Goal: Task Accomplishment & Management: Use online tool/utility

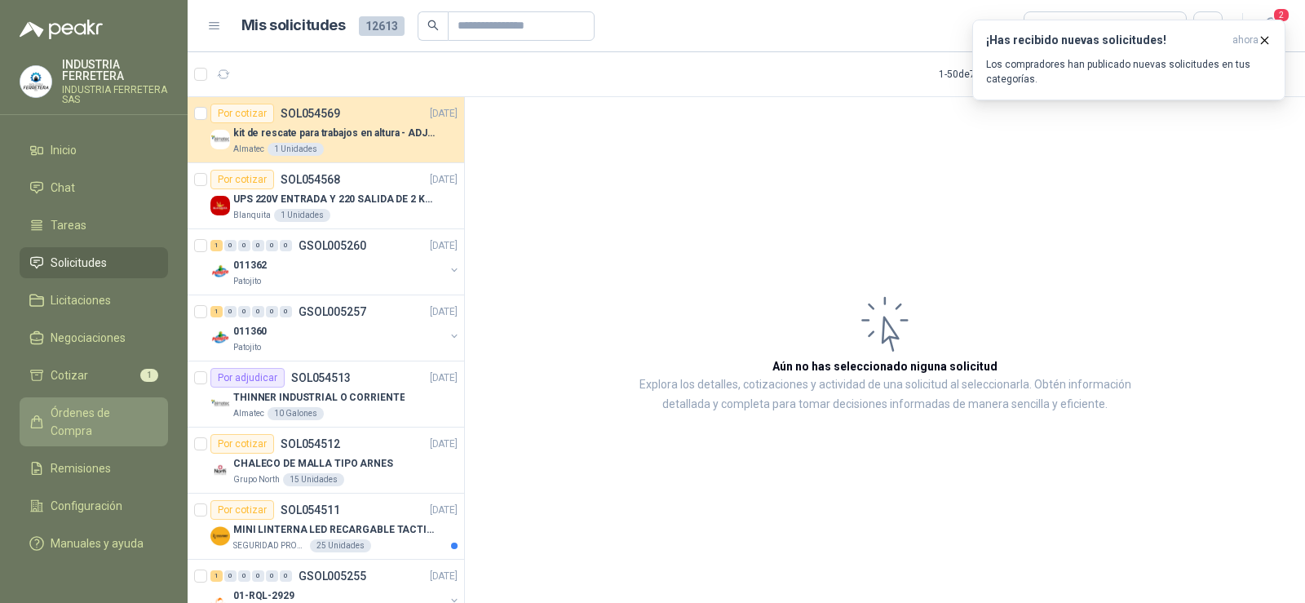
click at [110, 403] on link "Órdenes de Compra" at bounding box center [94, 421] width 148 height 49
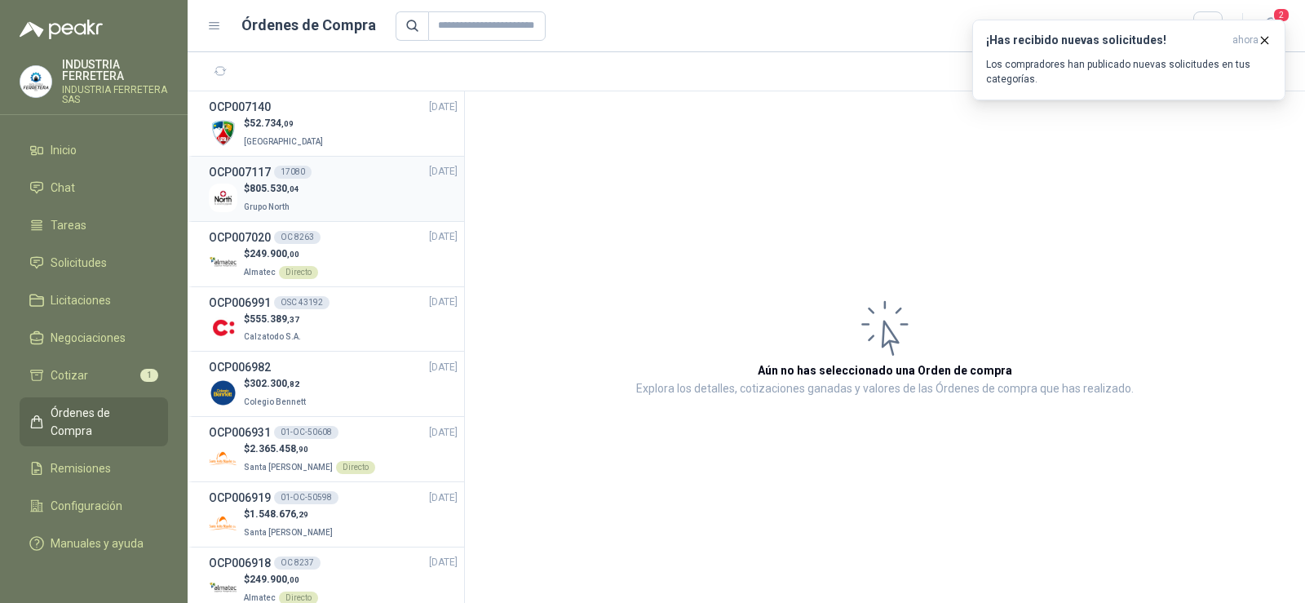
click at [327, 188] on div "$ 805.530 ,04 Grupo North" at bounding box center [333, 197] width 249 height 33
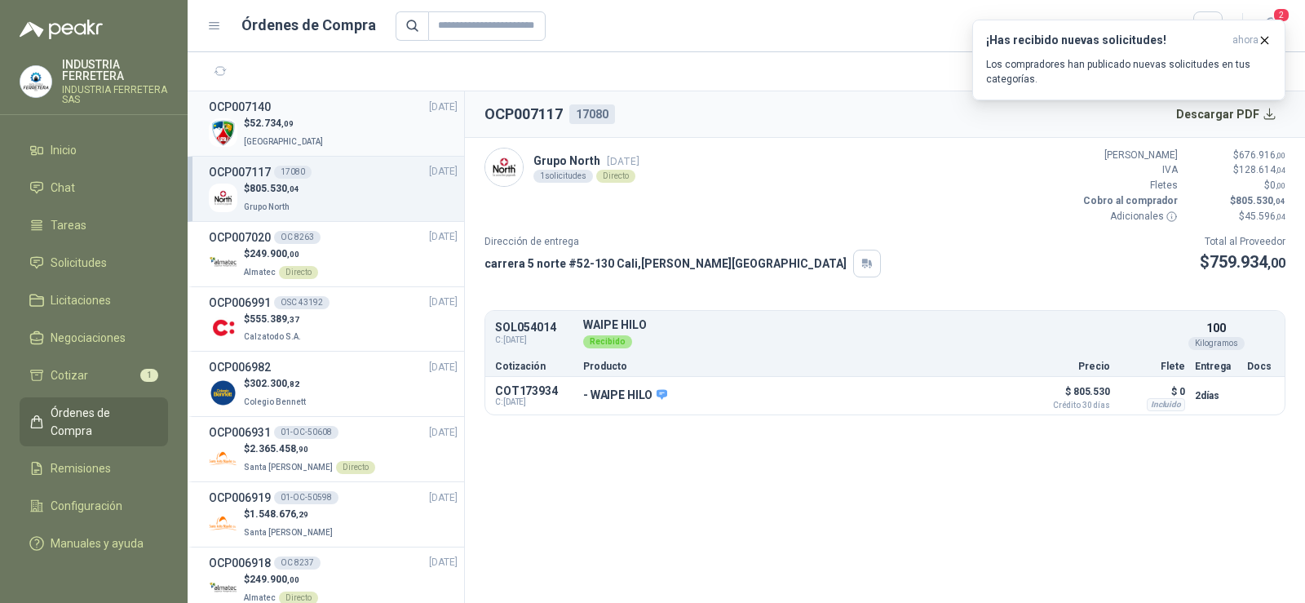
click at [302, 127] on p "$ 52.734 ,09" at bounding box center [285, 123] width 82 height 15
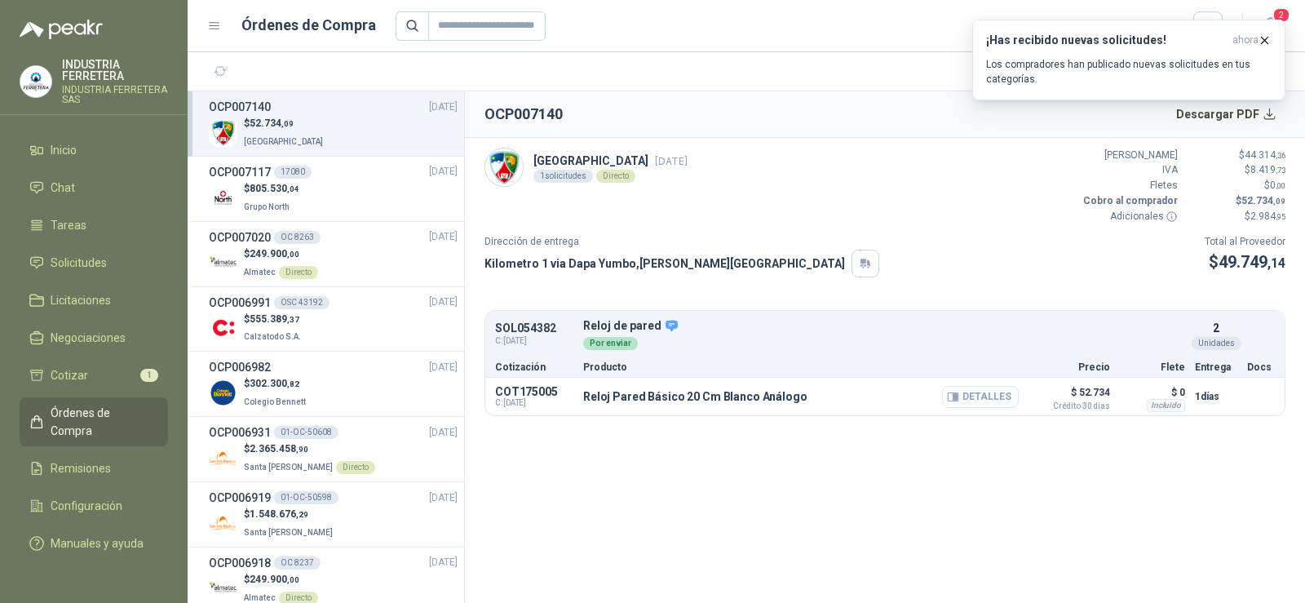
click at [962, 400] on button "Detalles" at bounding box center [980, 397] width 77 height 22
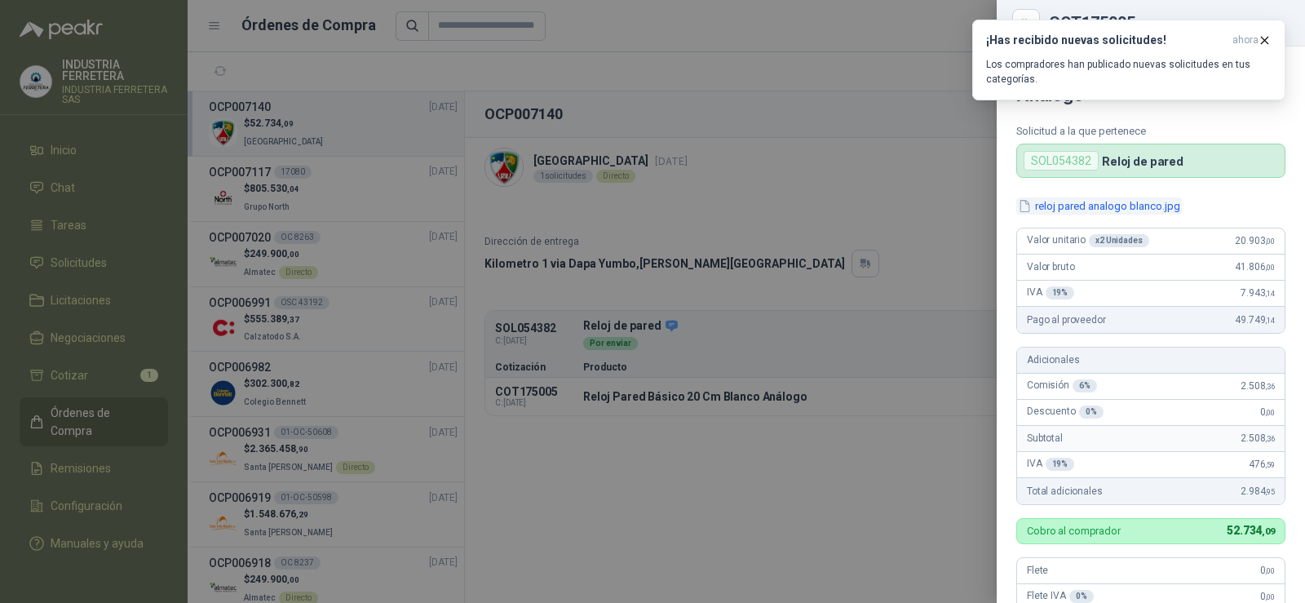
click at [1126, 205] on button "reloj pared analogo blanco.jpg" at bounding box center [1099, 205] width 166 height 17
click at [854, 215] on div at bounding box center [652, 301] width 1305 height 603
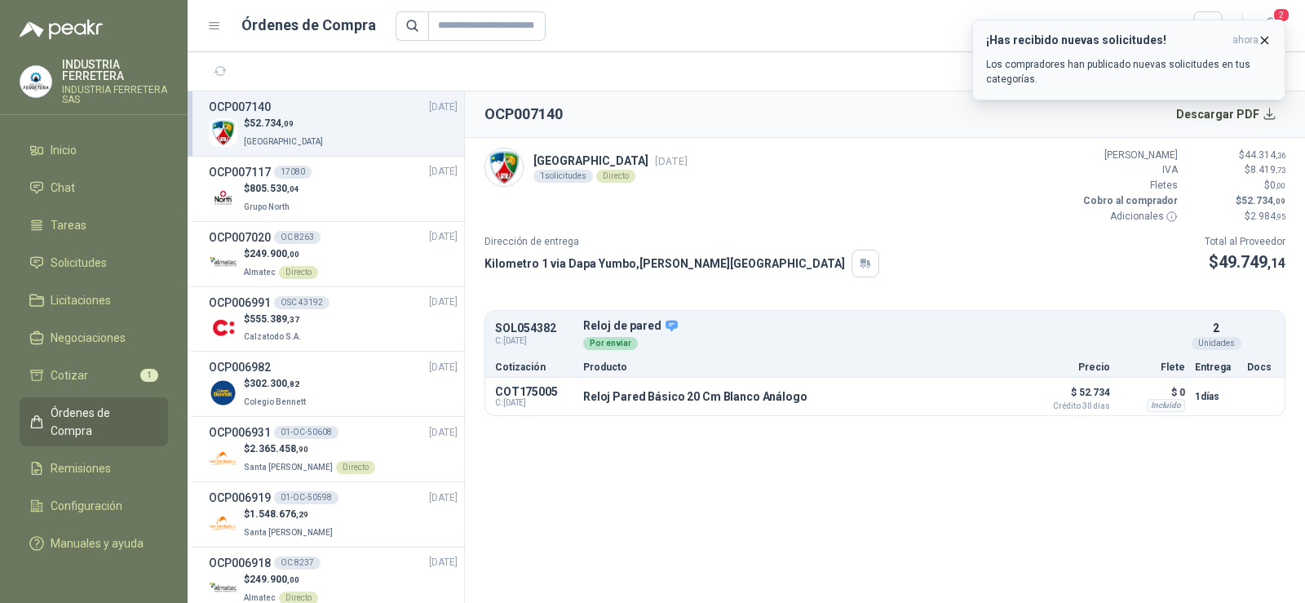
click at [1263, 38] on icon "button" at bounding box center [1264, 40] width 14 height 14
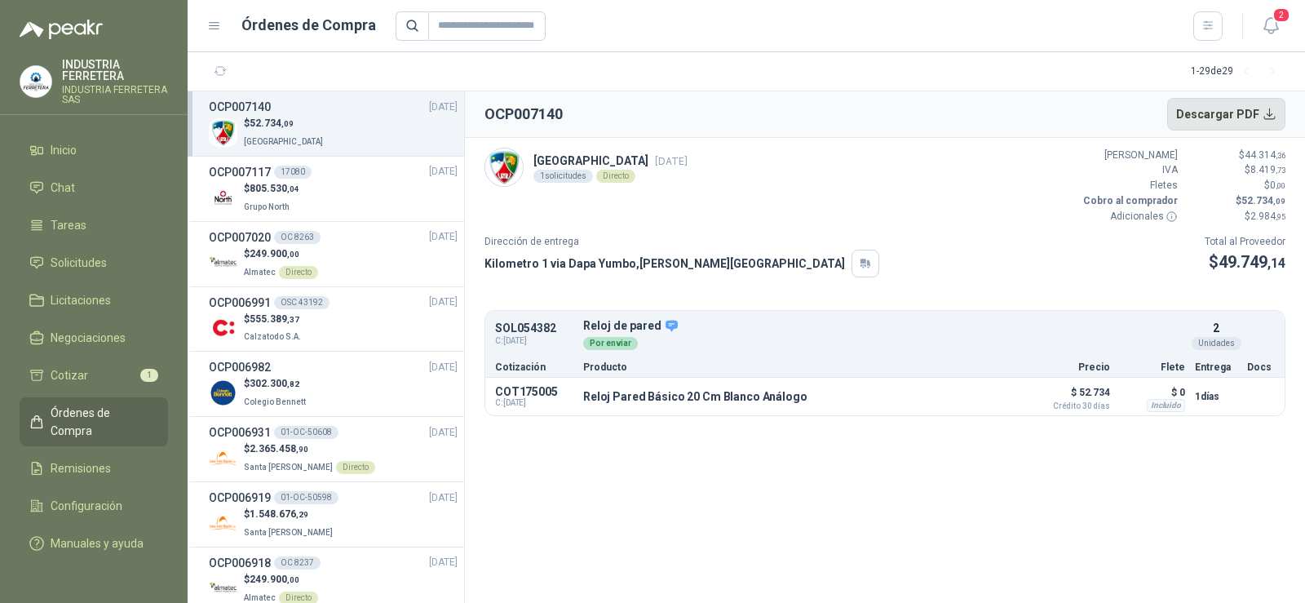
click at [1220, 112] on button "Descargar PDF" at bounding box center [1226, 114] width 119 height 33
click at [260, 117] on span "52.734 ,09" at bounding box center [272, 122] width 44 height 11
click at [86, 459] on span "Remisiones" at bounding box center [81, 468] width 60 height 18
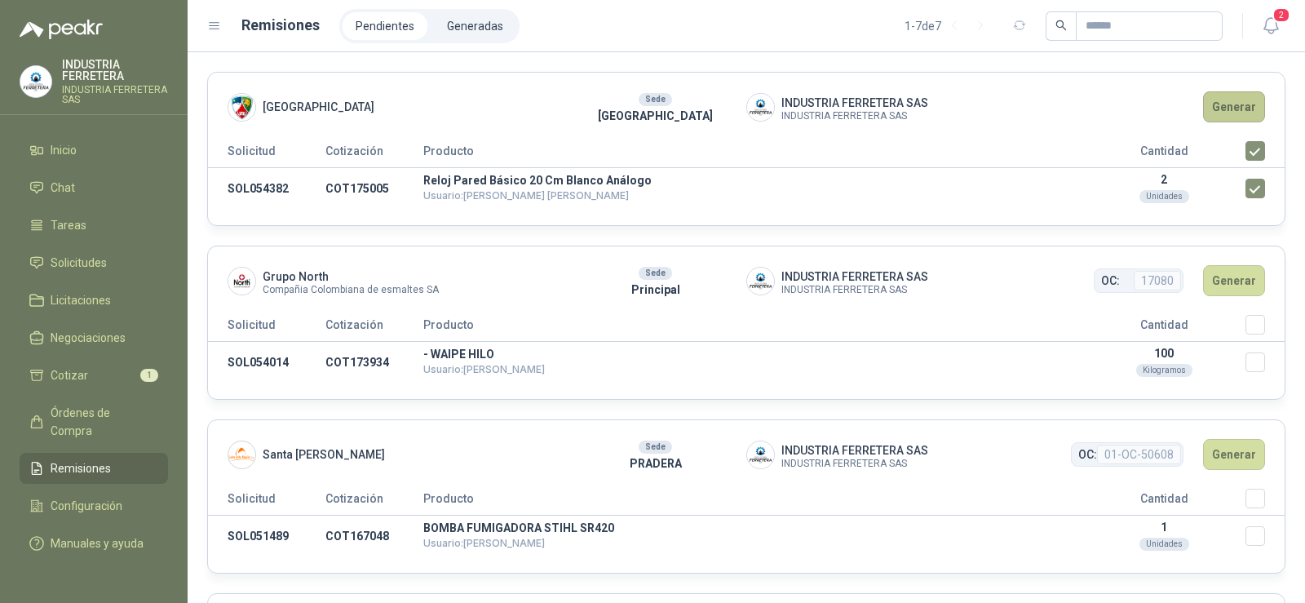
click at [1215, 103] on button "Generar" at bounding box center [1234, 106] width 62 height 31
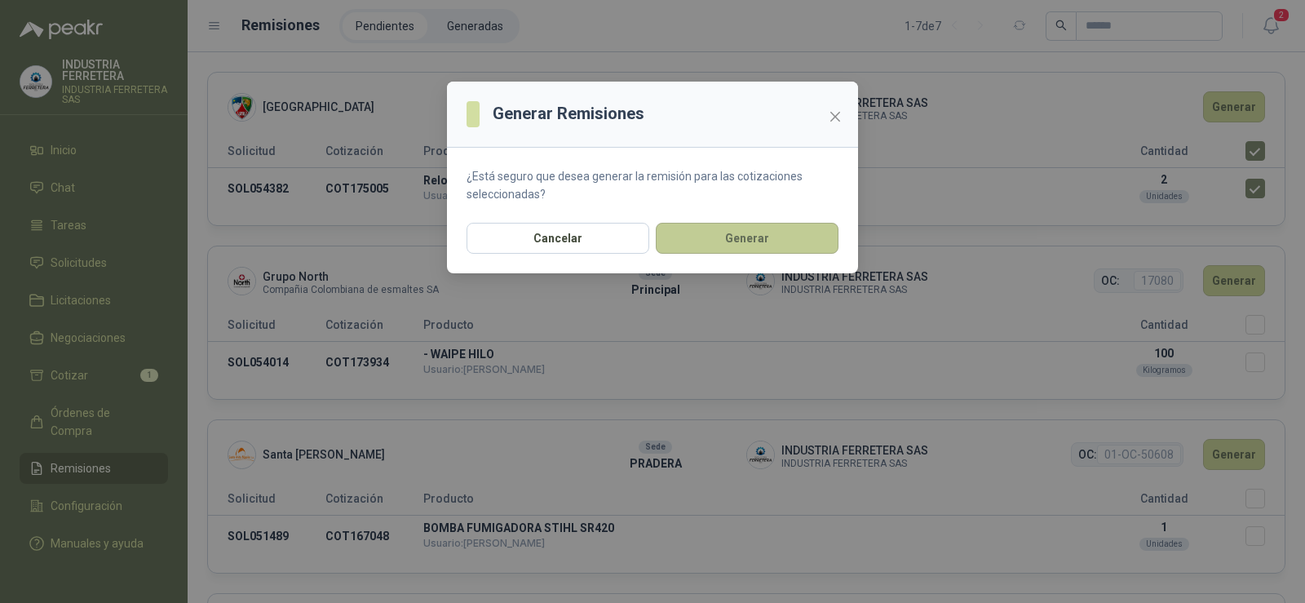
click at [754, 232] on button "Generar" at bounding box center [747, 238] width 183 height 31
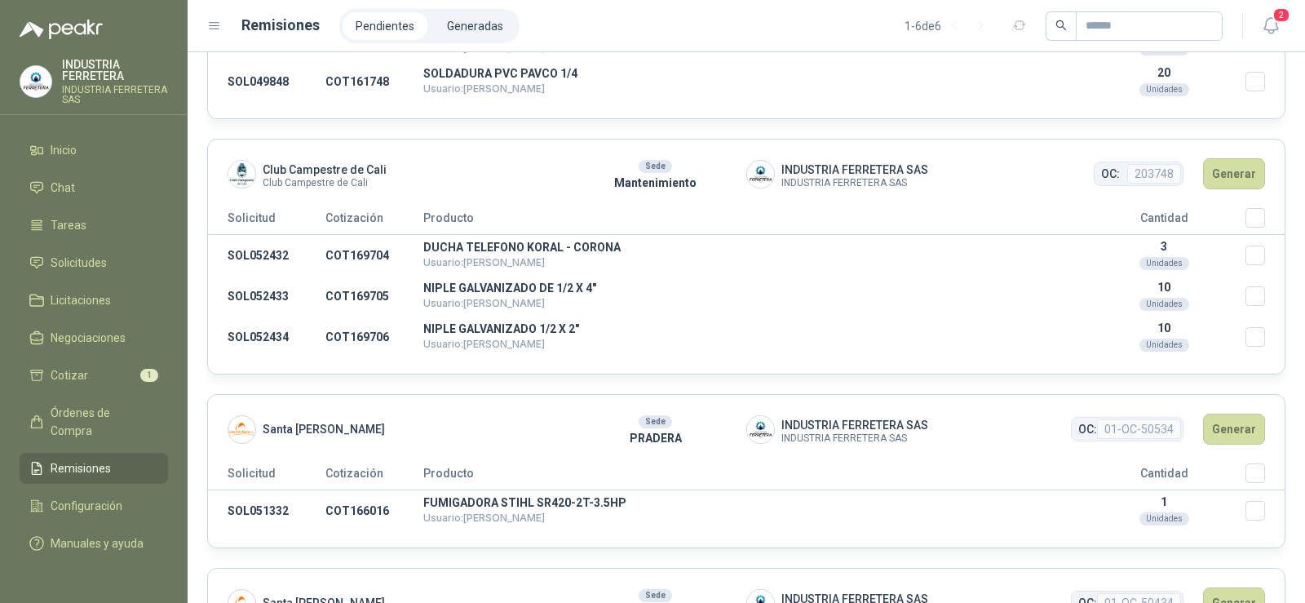
scroll to position [674, 0]
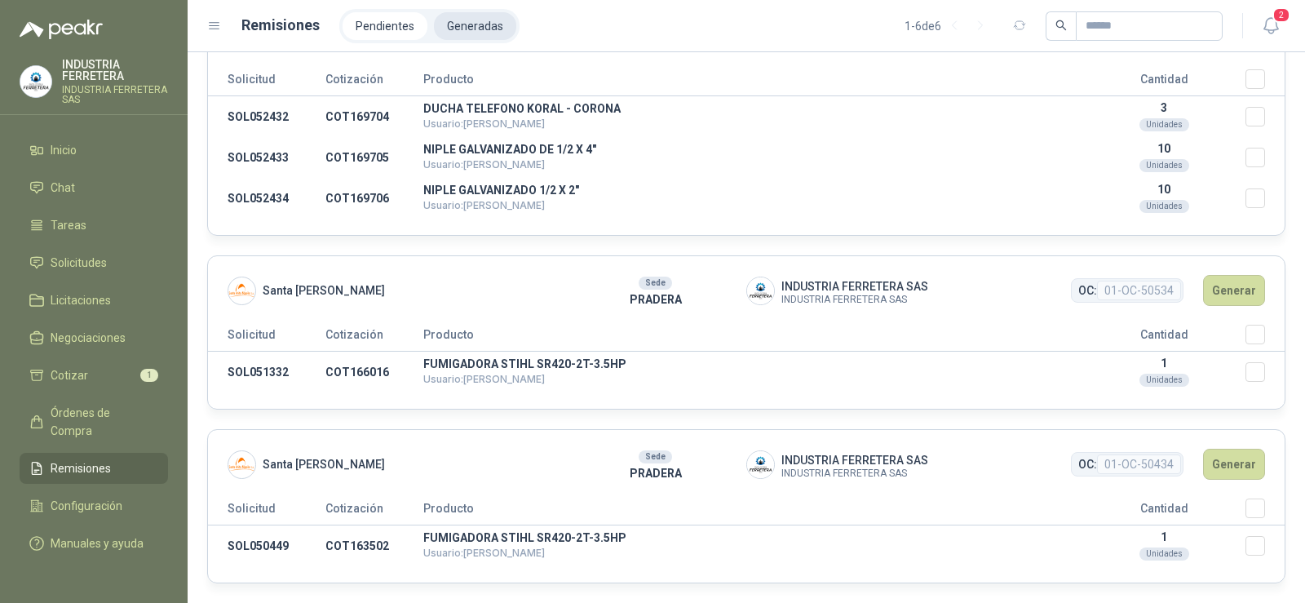
click at [458, 19] on li "Generadas" at bounding box center [475, 26] width 82 height 28
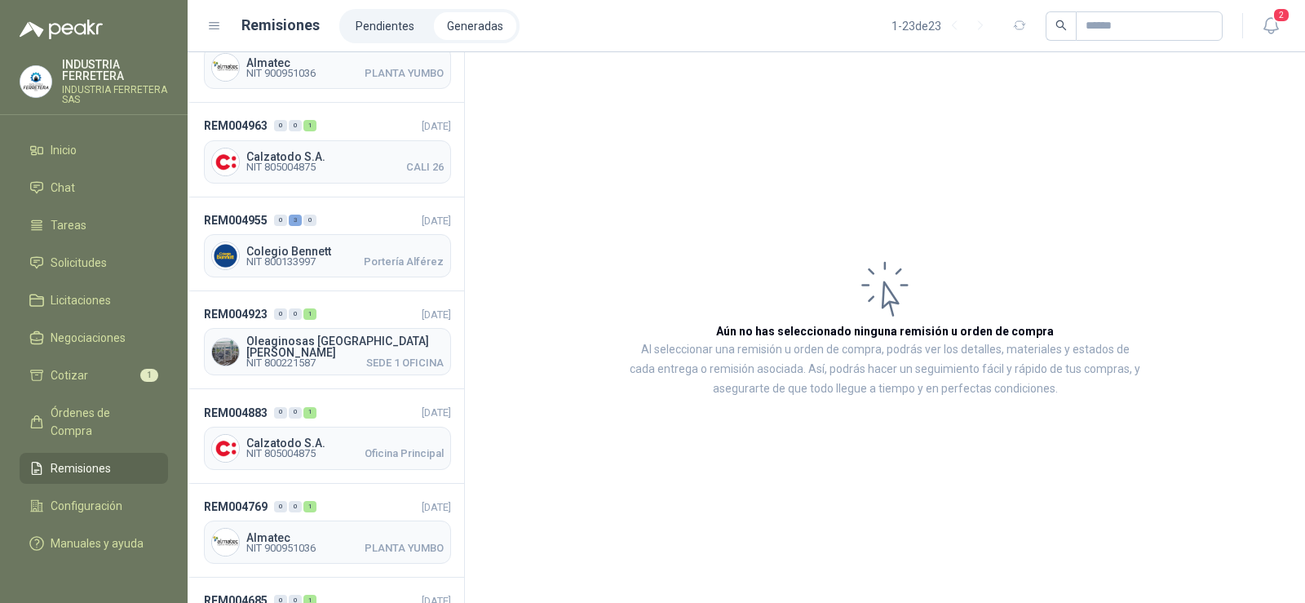
scroll to position [1606, 0]
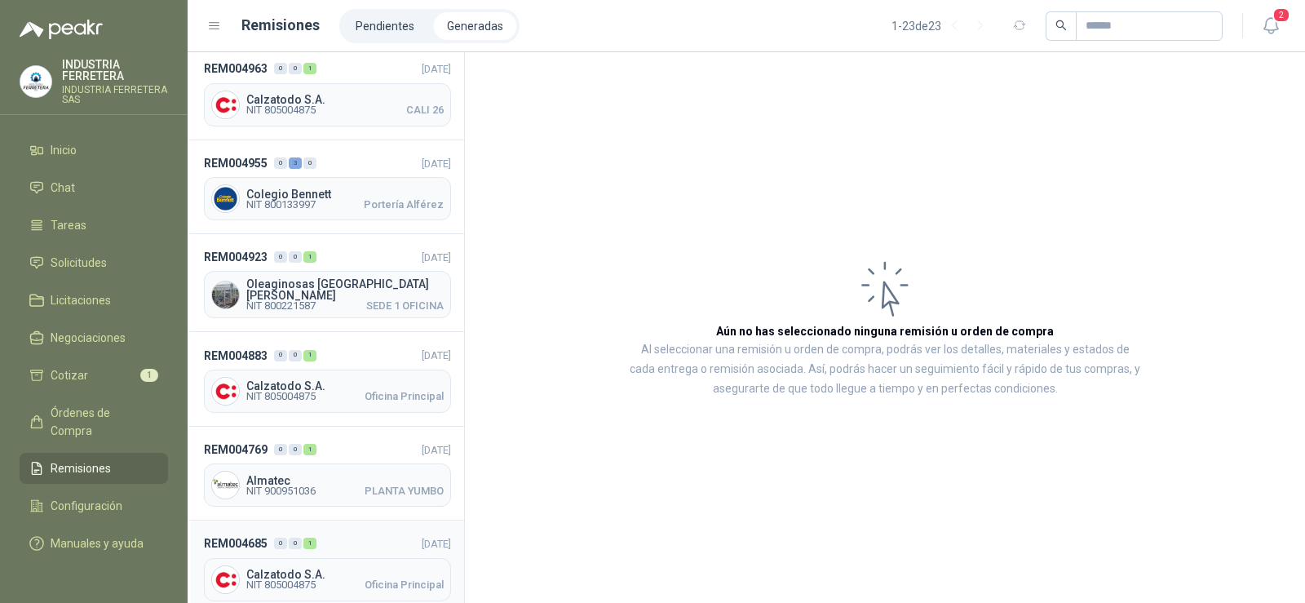
click at [311, 558] on div "Calzatodo S.A. NIT 805004875 Oficina Principal" at bounding box center [327, 579] width 247 height 43
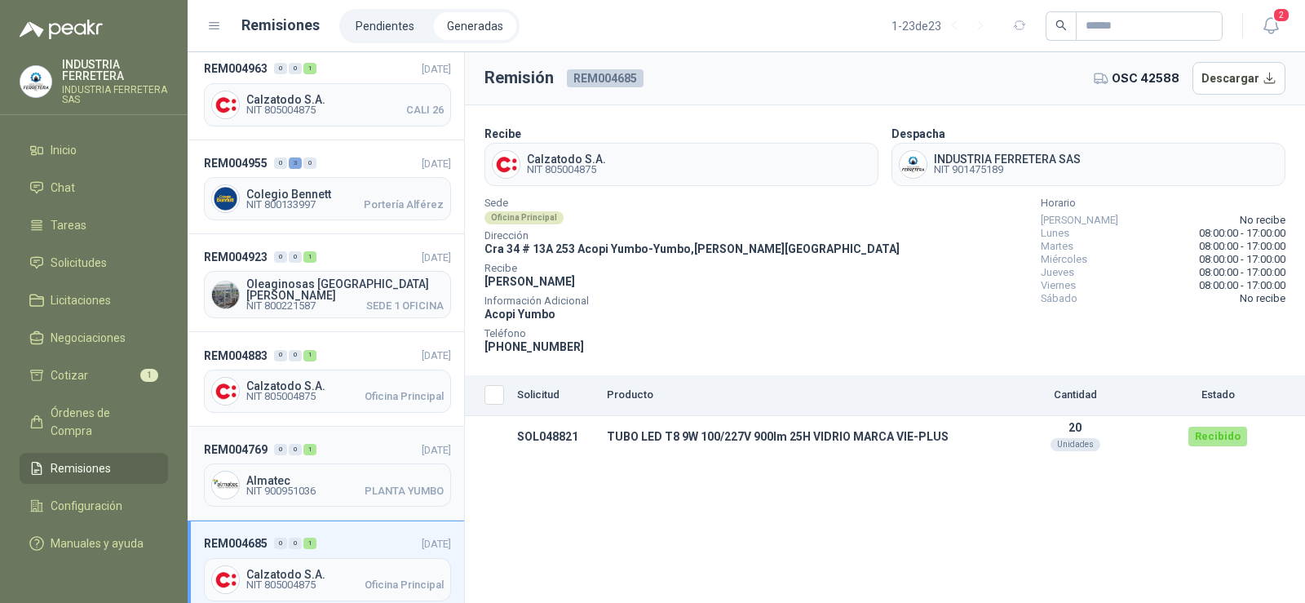
click at [305, 475] on span "Almatec" at bounding box center [344, 480] width 197 height 11
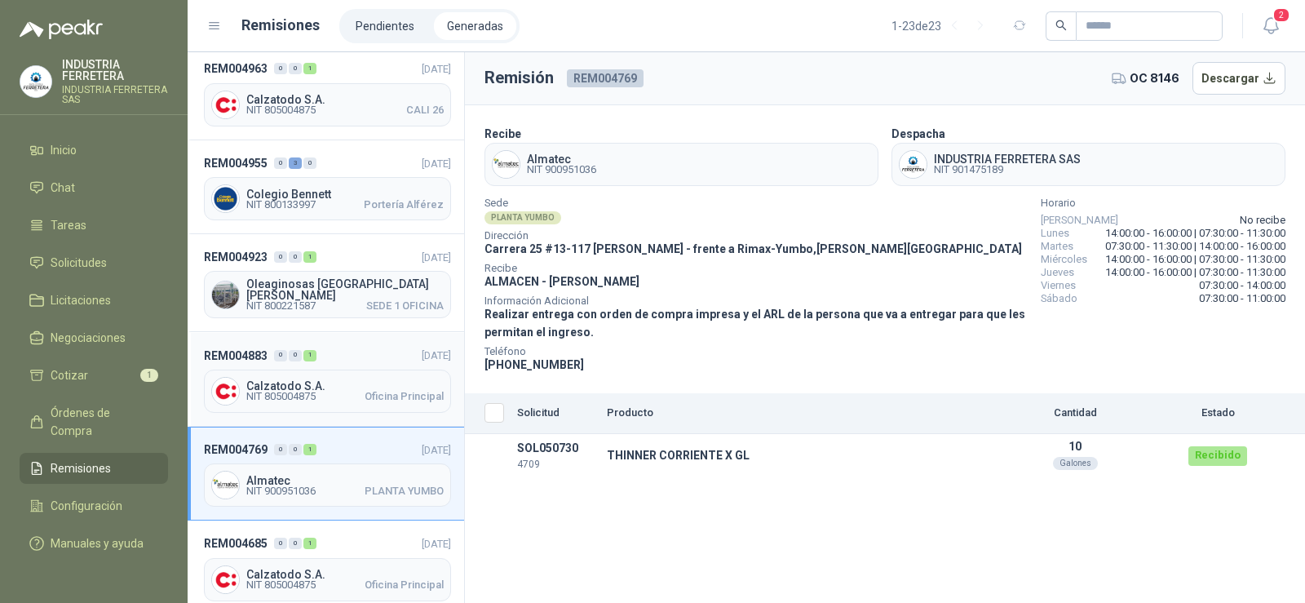
click at [314, 391] on span "NIT 805004875" at bounding box center [280, 396] width 69 height 10
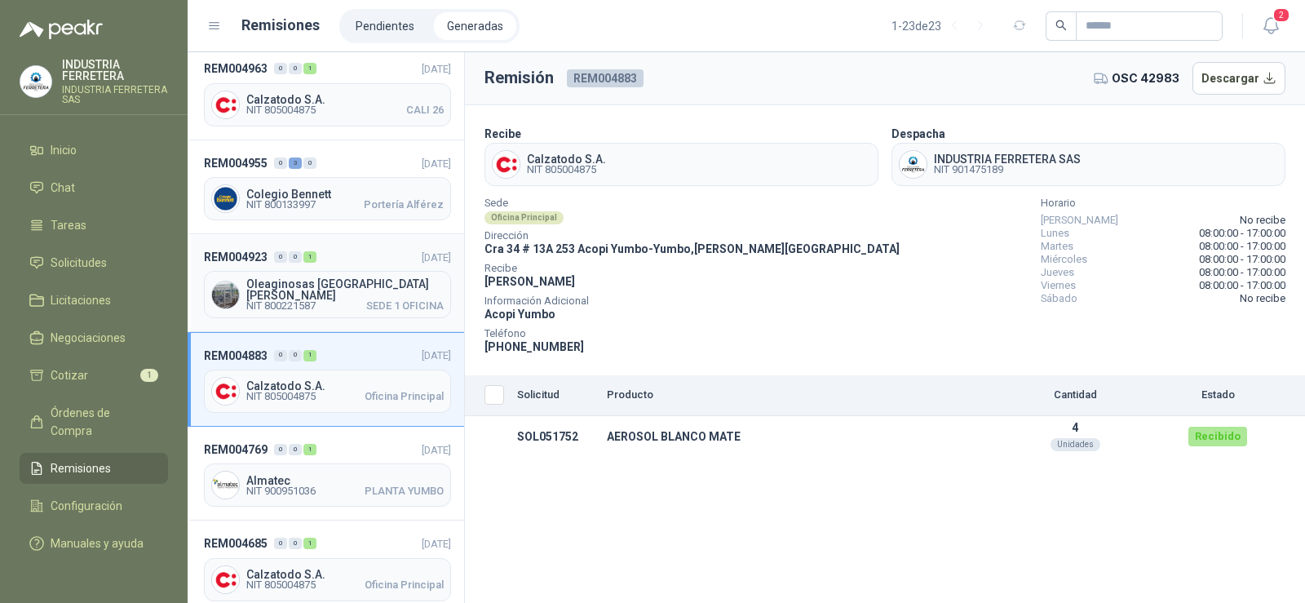
click at [311, 278] on span "Oleaginosas [GEOGRAPHIC_DATA][PERSON_NAME]" at bounding box center [344, 289] width 197 height 23
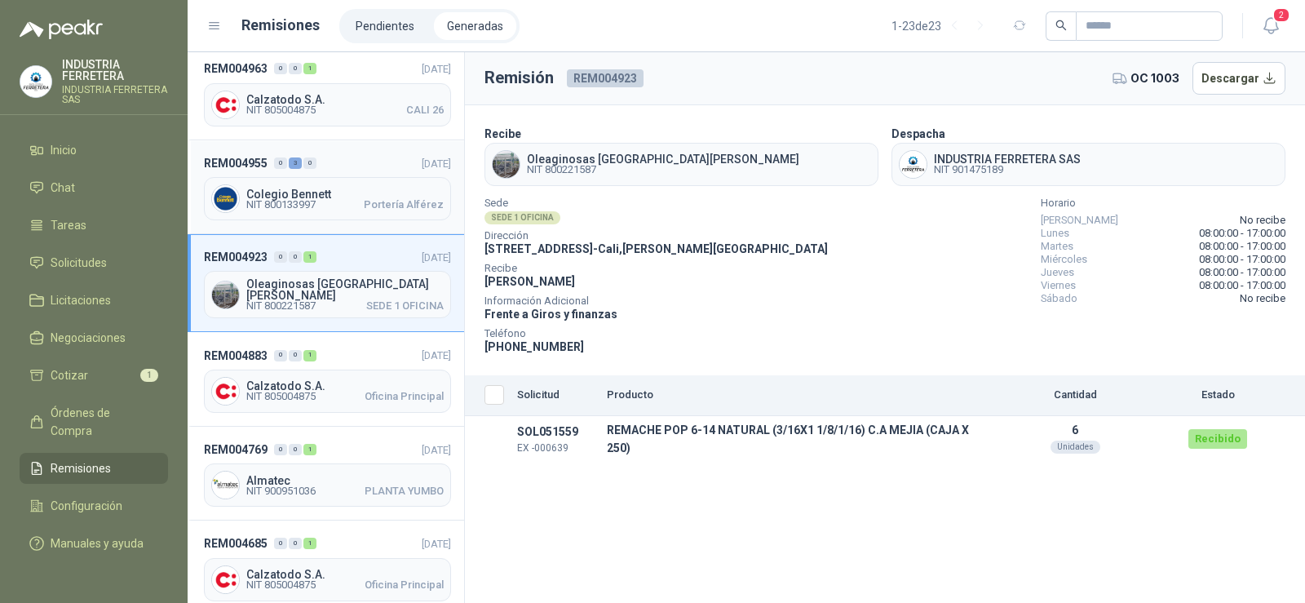
click at [314, 188] on span "Colegio Bennett" at bounding box center [344, 193] width 197 height 11
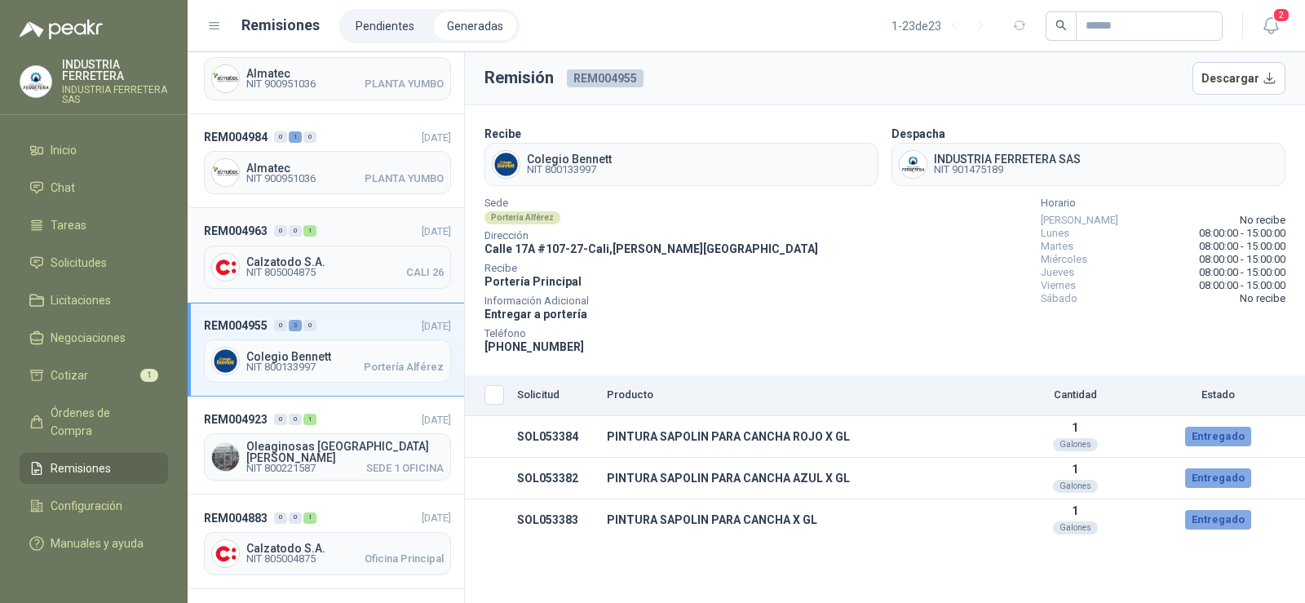
scroll to position [1443, 0]
click at [316, 257] on span "Calzatodo S.A." at bounding box center [344, 262] width 197 height 11
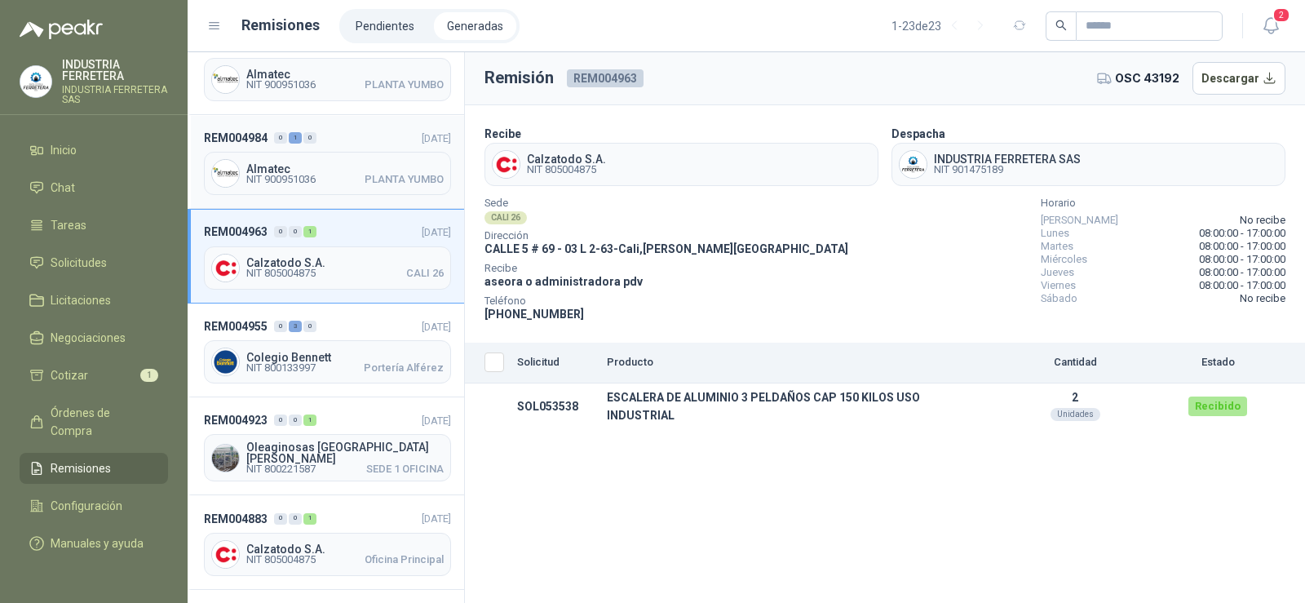
click at [310, 174] on span "NIT 900951036" at bounding box center [280, 179] width 69 height 10
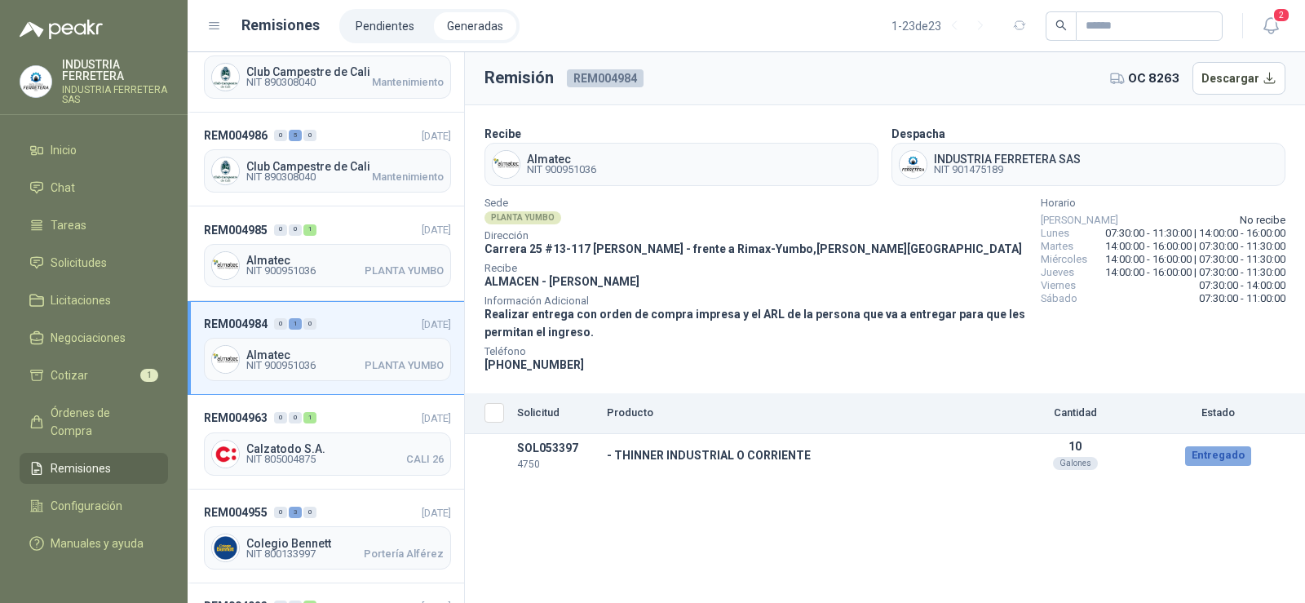
scroll to position [1199, 0]
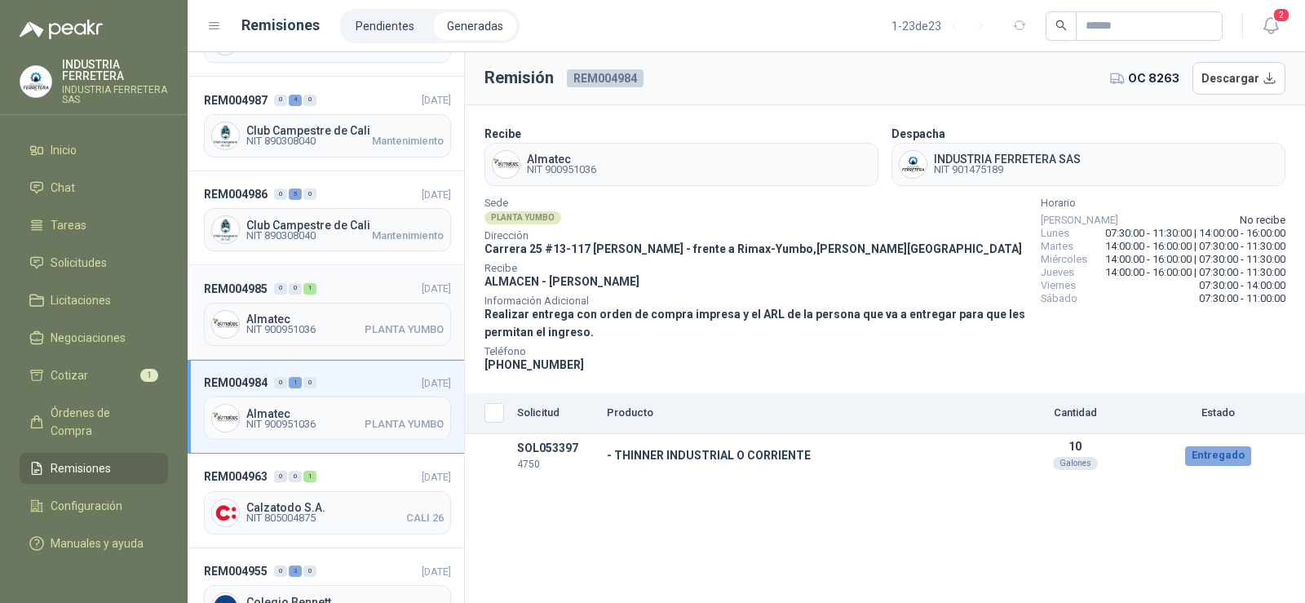
click at [297, 316] on span "Almatec" at bounding box center [344, 318] width 197 height 11
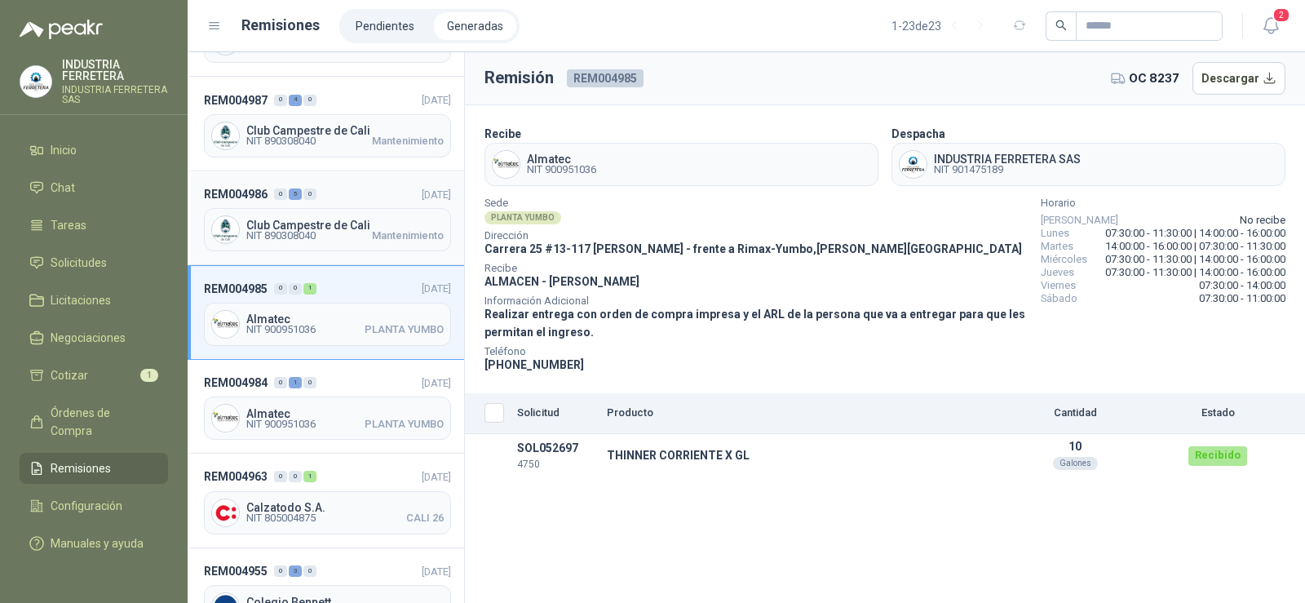
click at [298, 208] on div "Club Campestre de Cali NIT 890308040 Mantenimiento" at bounding box center [327, 229] width 247 height 43
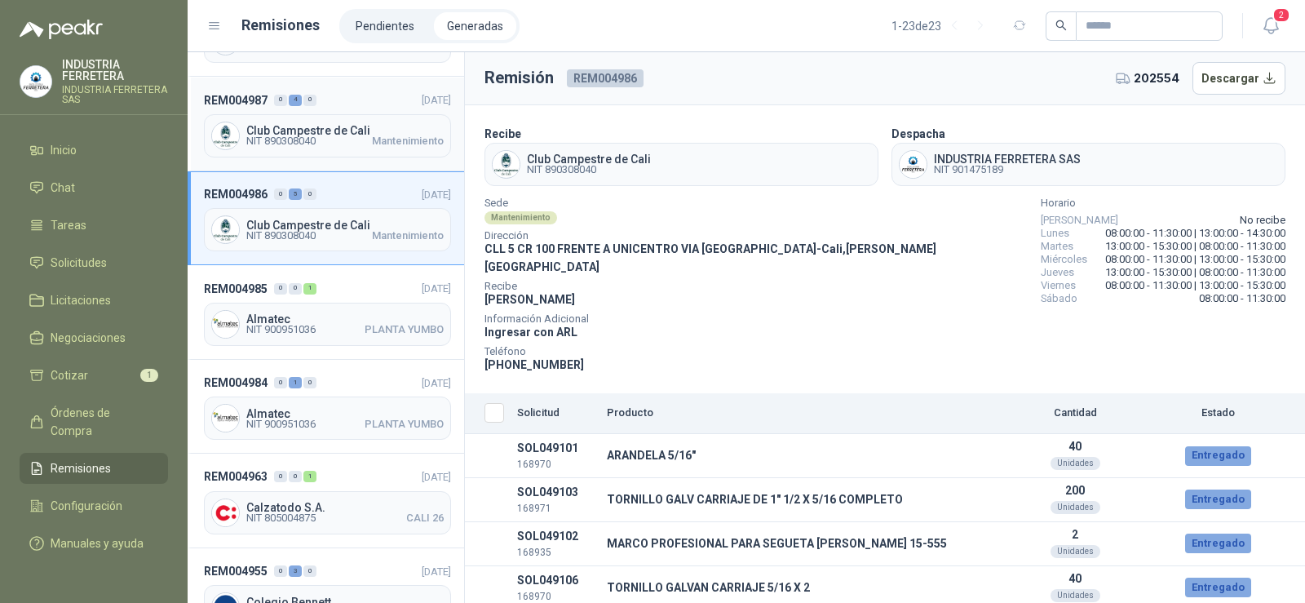
click at [304, 138] on span "NIT 890308040" at bounding box center [280, 141] width 69 height 10
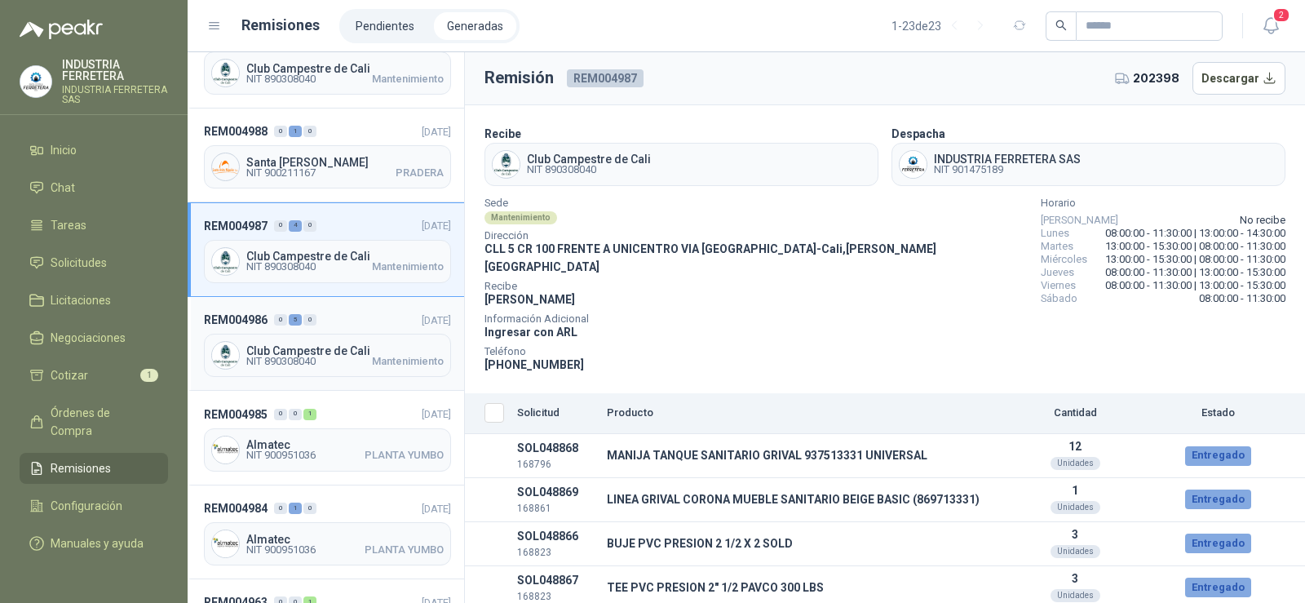
scroll to position [1036, 0]
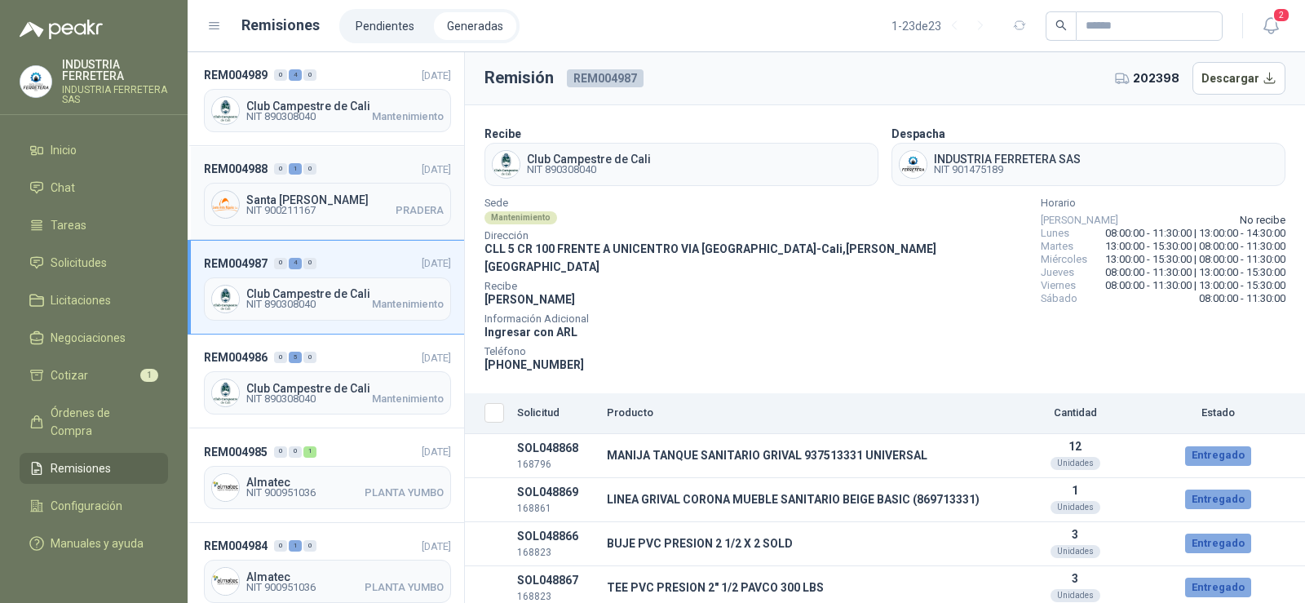
click at [326, 205] on span "NIT 900211167 PRADERA" at bounding box center [344, 210] width 197 height 10
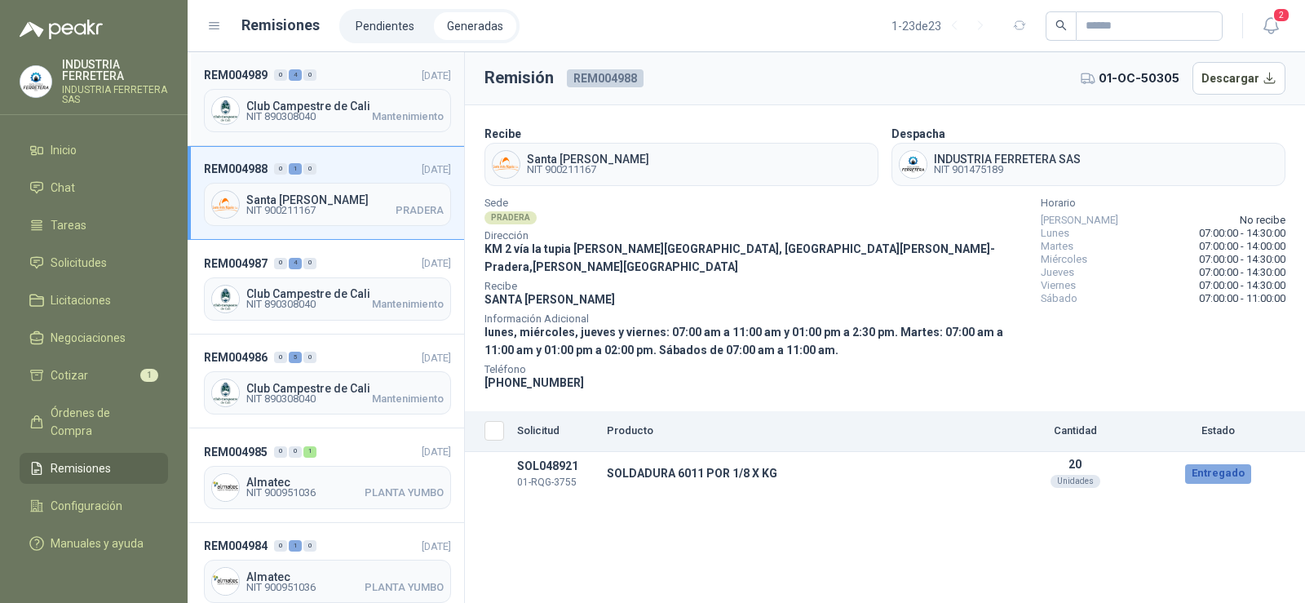
click at [289, 112] on span "NIT 890308040" at bounding box center [280, 117] width 69 height 10
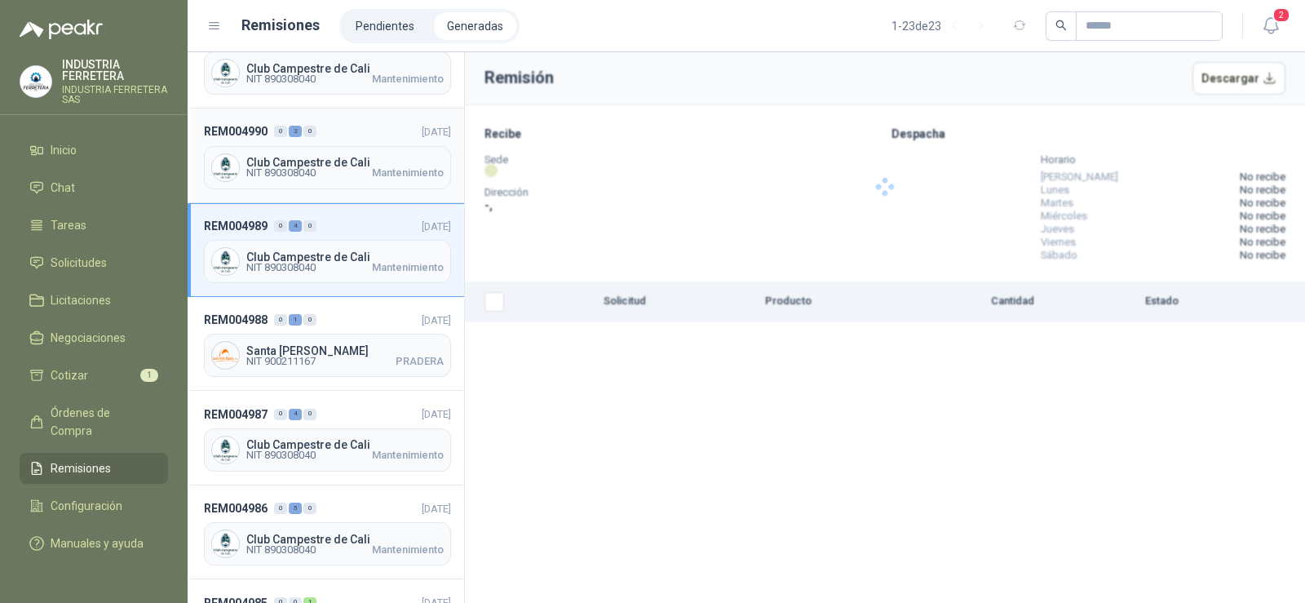
scroll to position [872, 0]
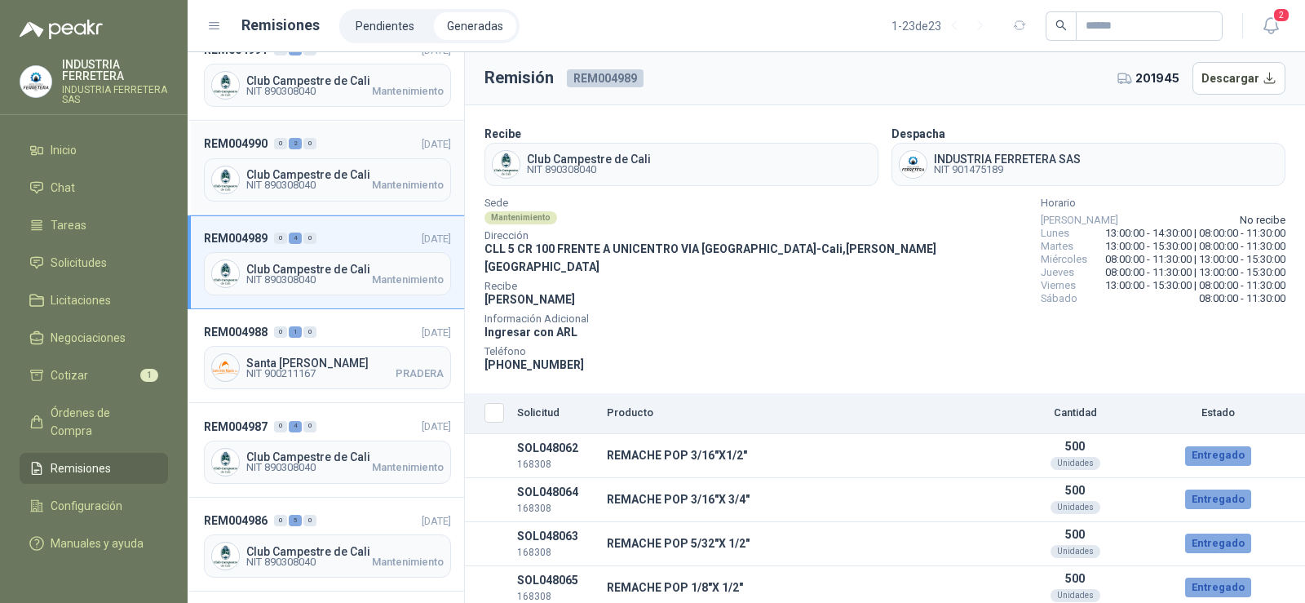
click at [321, 163] on div "Club Campestre de Cali NIT 890308040 Mantenimiento" at bounding box center [327, 179] width 247 height 43
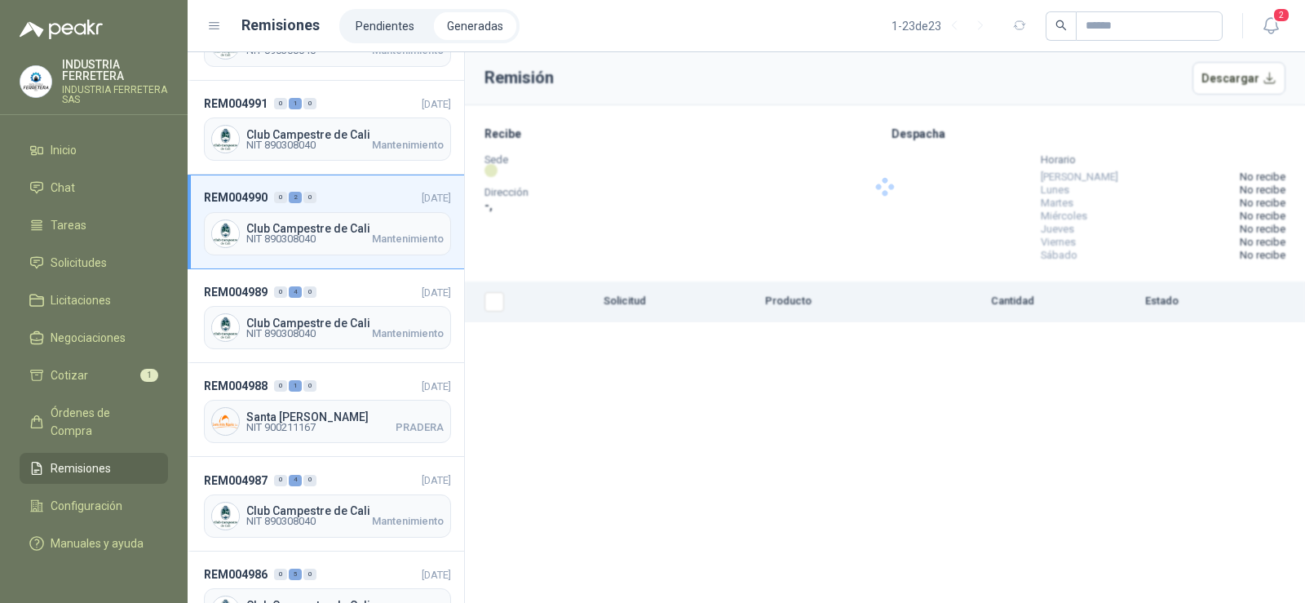
scroll to position [791, 0]
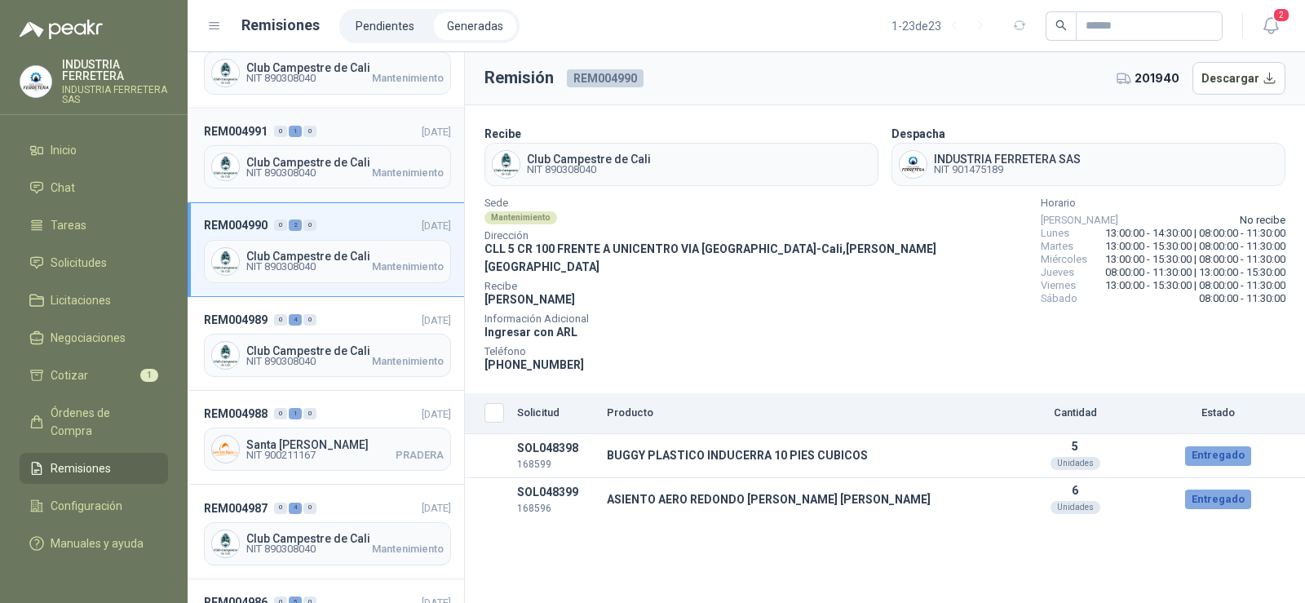
click at [301, 157] on span "Club Campestre de Cali" at bounding box center [344, 162] width 197 height 11
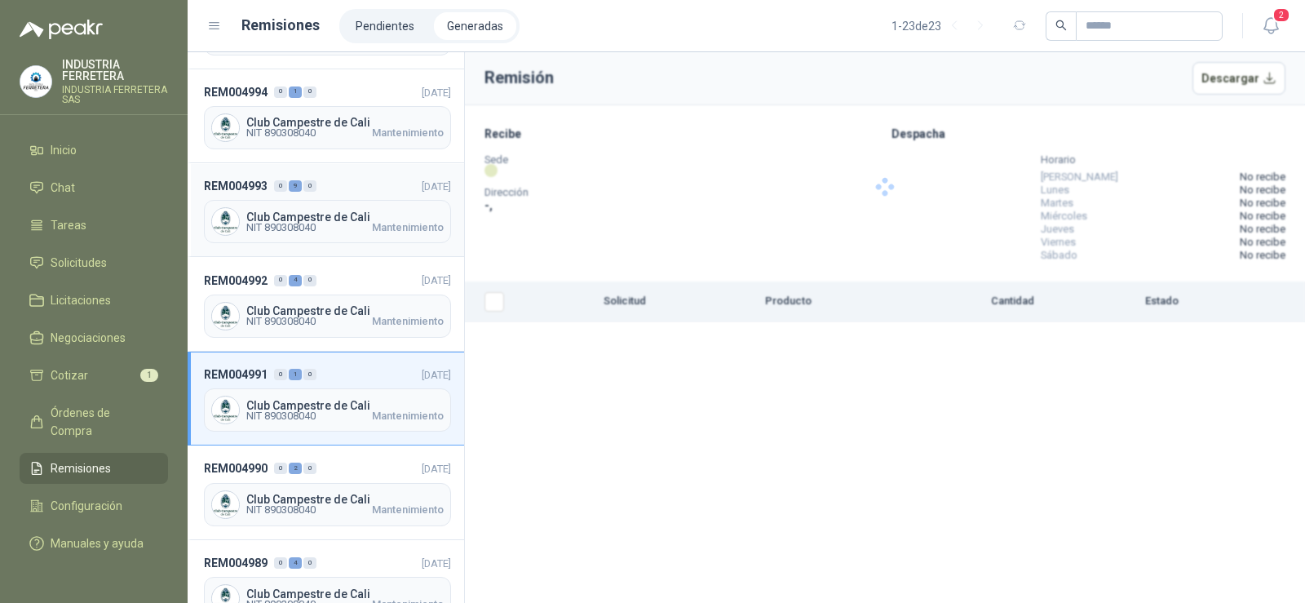
scroll to position [546, 0]
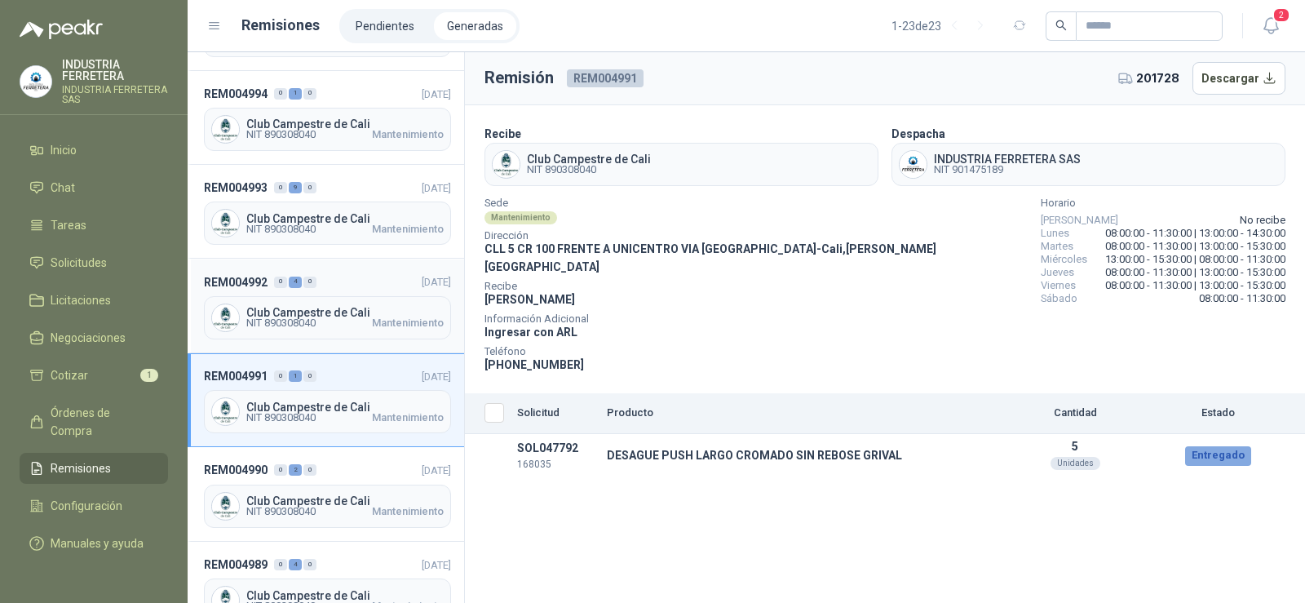
click at [312, 310] on span "Club Campestre de Cali" at bounding box center [344, 312] width 197 height 11
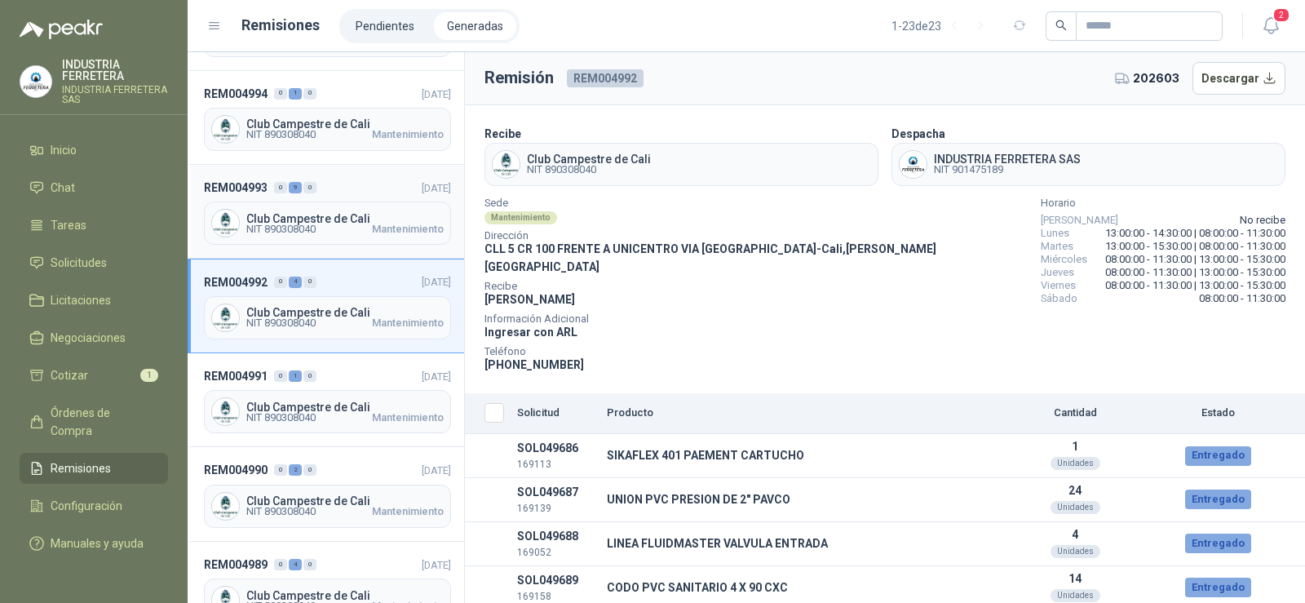
click at [301, 226] on span "NIT 890308040" at bounding box center [280, 229] width 69 height 10
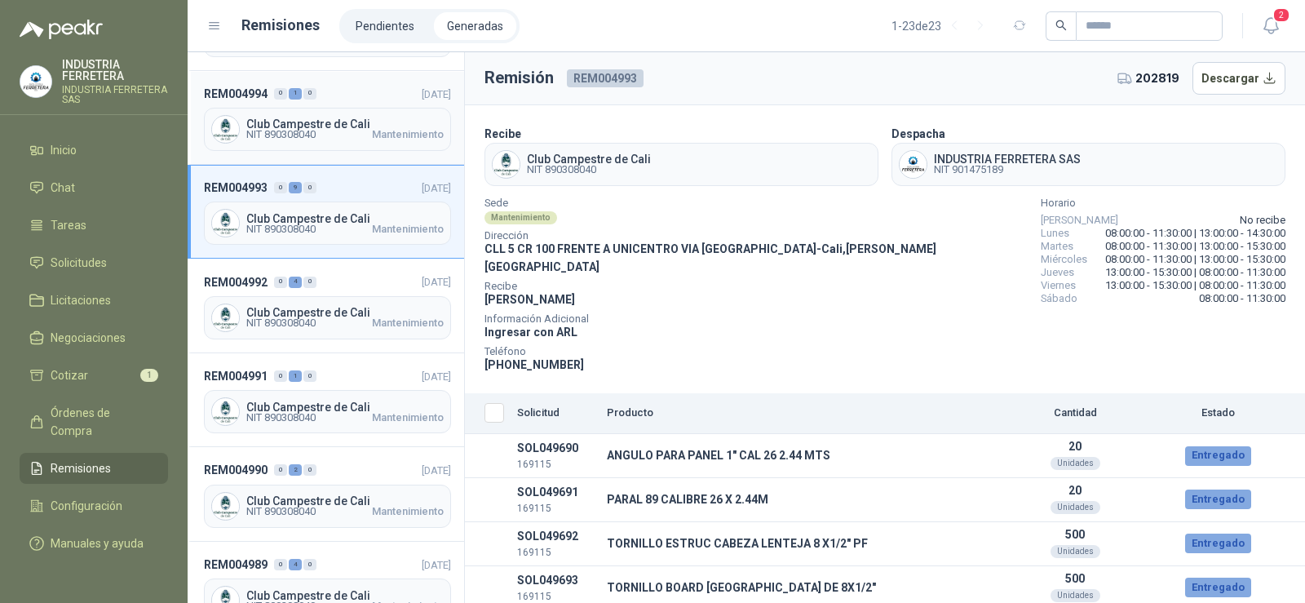
click at [322, 125] on span "Club Campestre de Cali" at bounding box center [344, 123] width 197 height 11
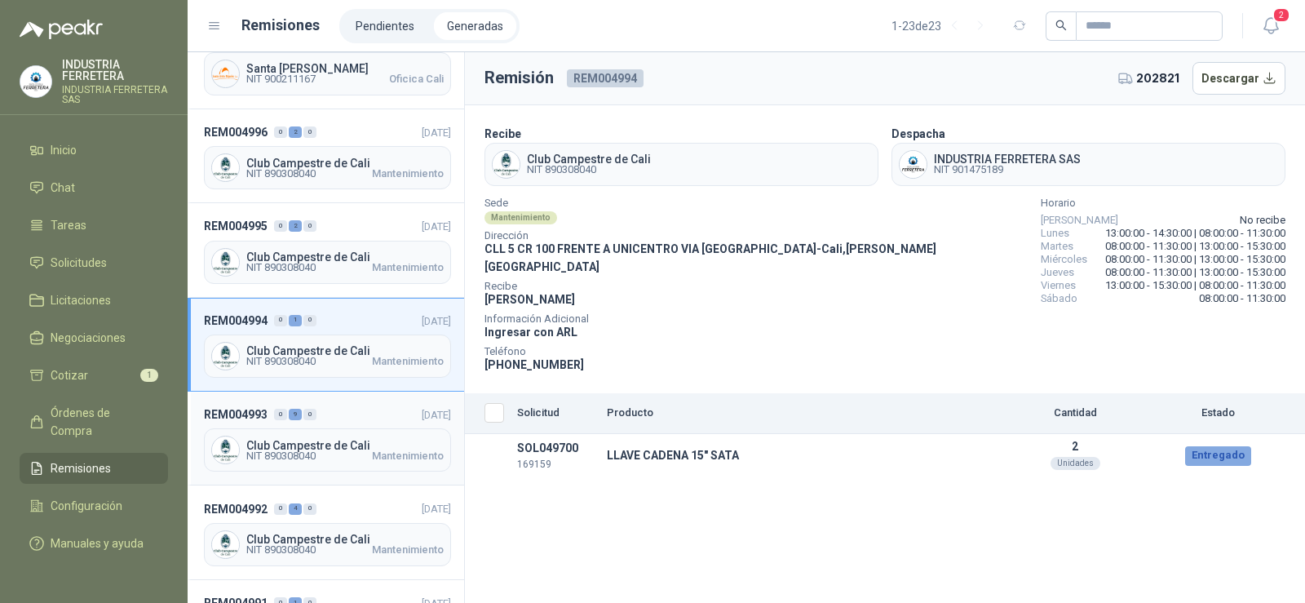
scroll to position [302, 0]
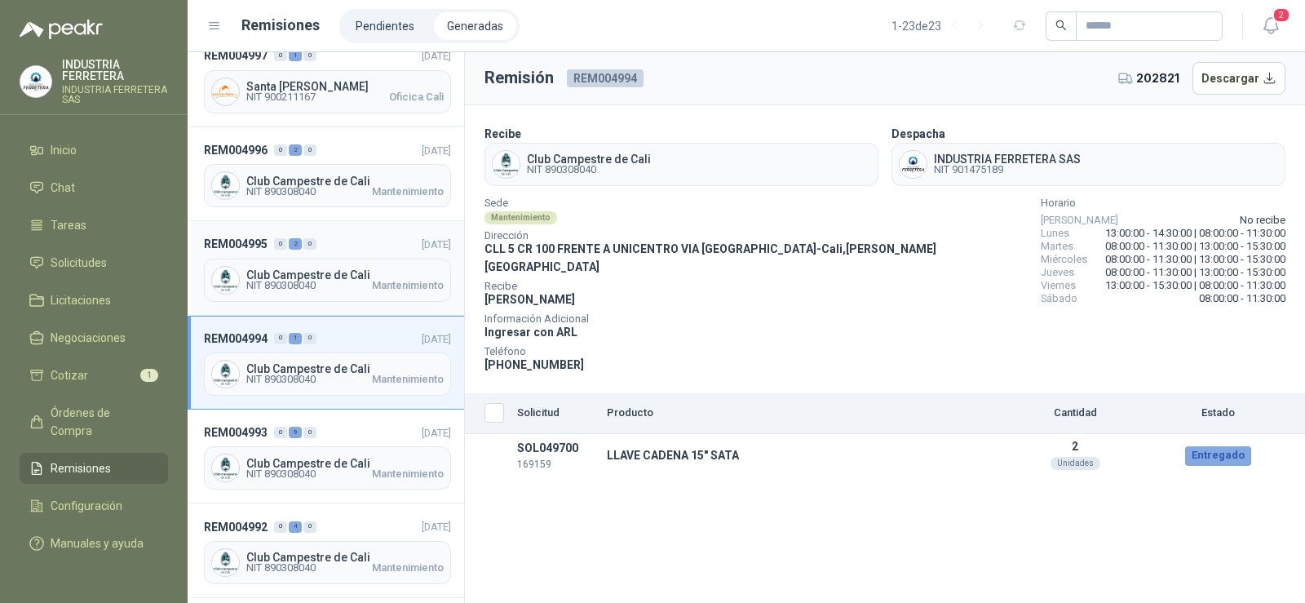
click at [329, 264] on div "Club Campestre de Cali NIT 890308040 Mantenimiento" at bounding box center [327, 279] width 247 height 43
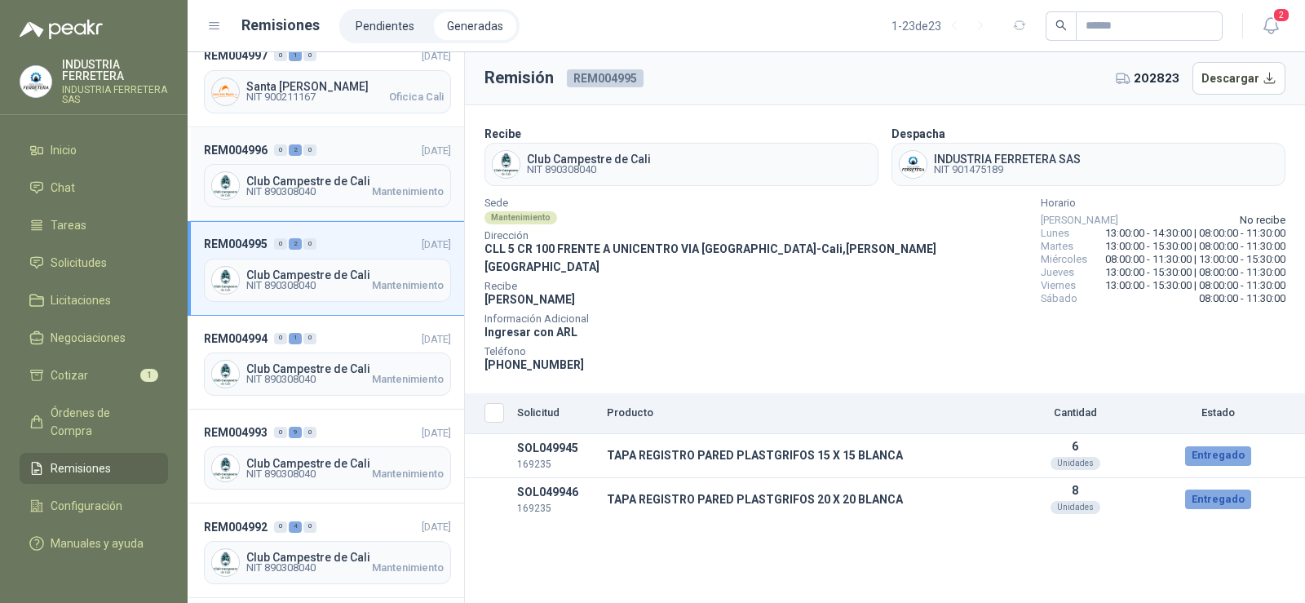
click at [314, 167] on div "Club Campestre de Cali NIT 890308040 Mantenimiento" at bounding box center [327, 185] width 247 height 43
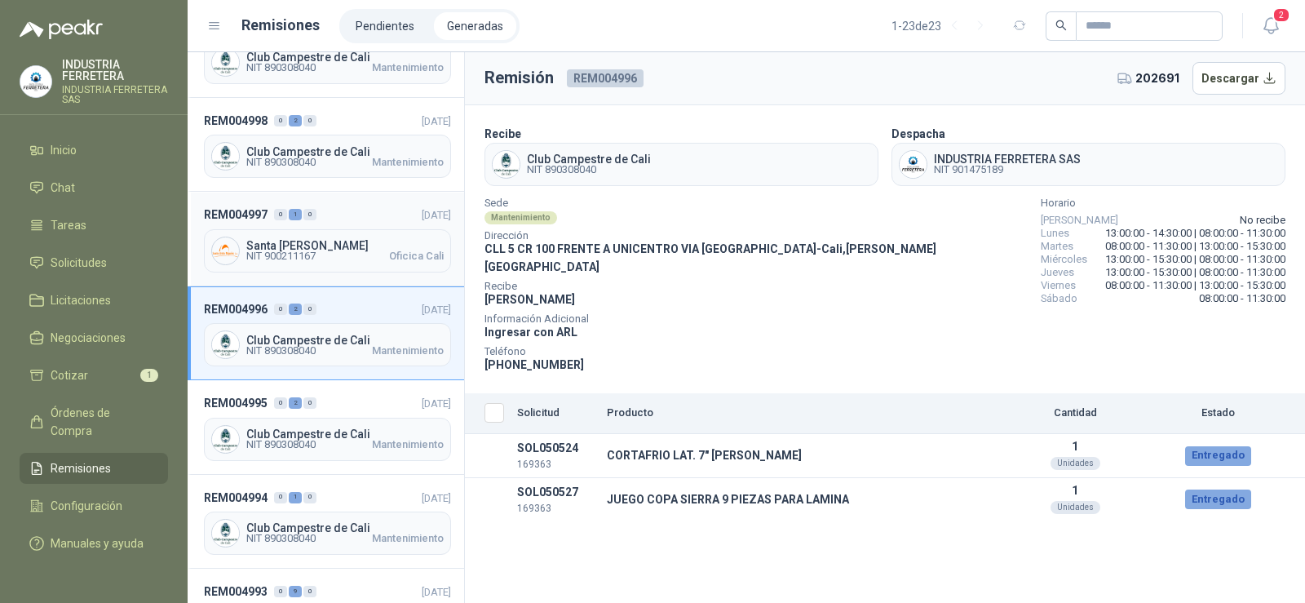
scroll to position [139, 0]
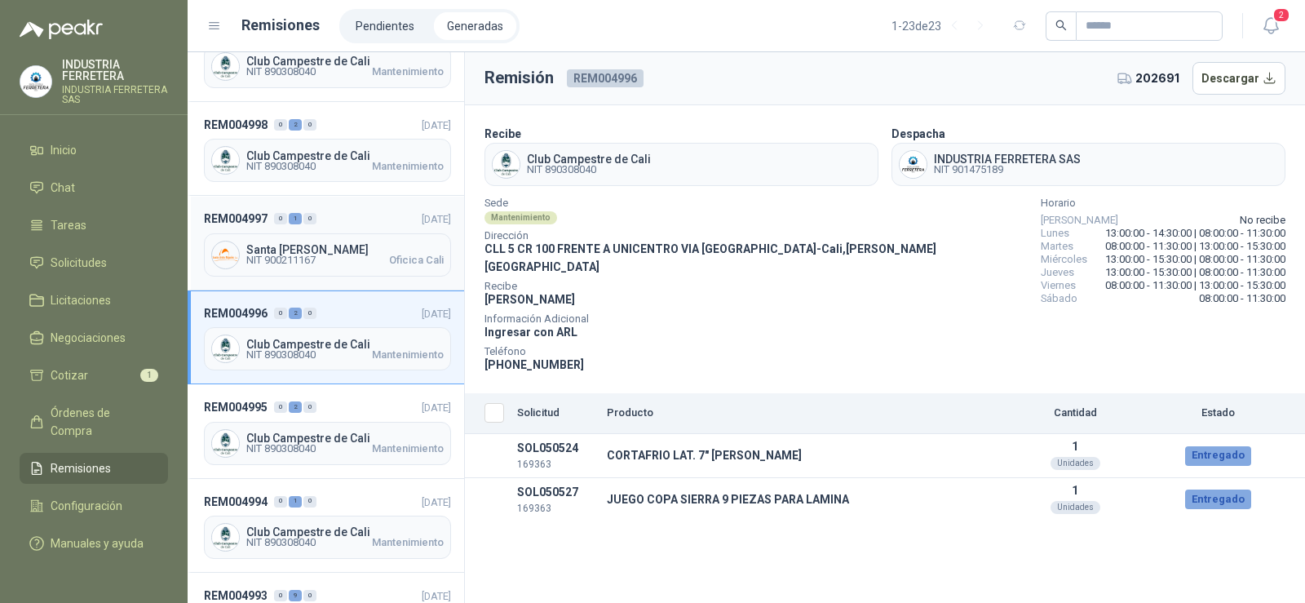
click at [314, 241] on div "Santa [PERSON_NAME] NIT 900211167 Oficica Cali" at bounding box center [327, 254] width 247 height 43
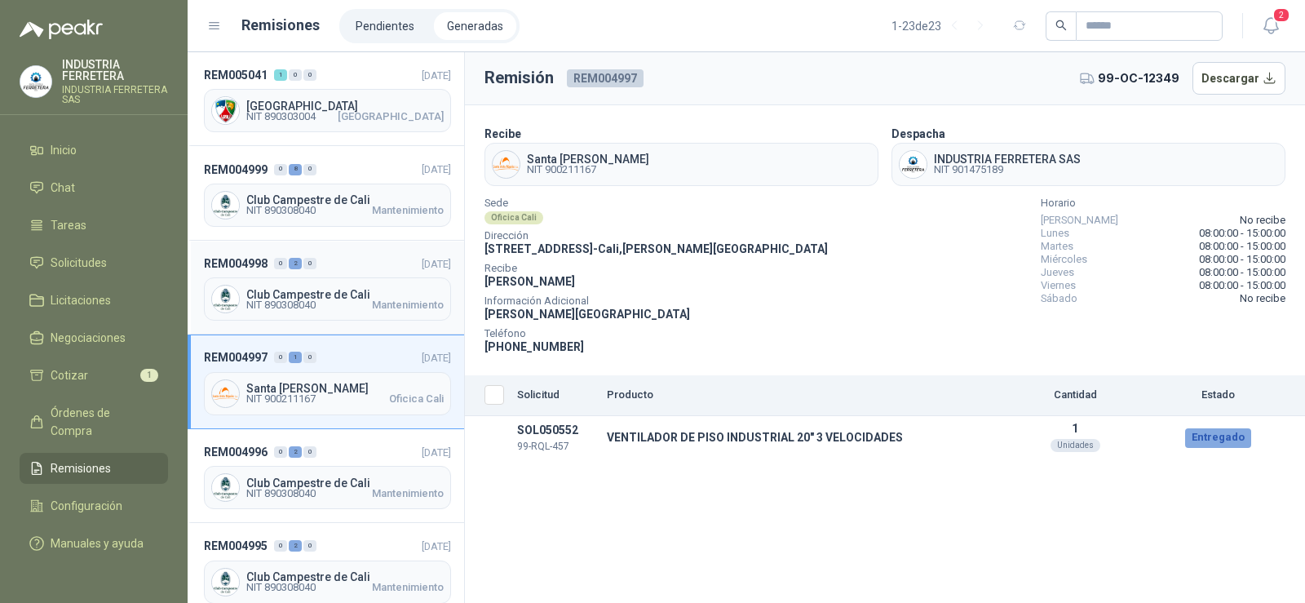
click at [325, 296] on span "Club Campestre de Cali" at bounding box center [344, 294] width 197 height 11
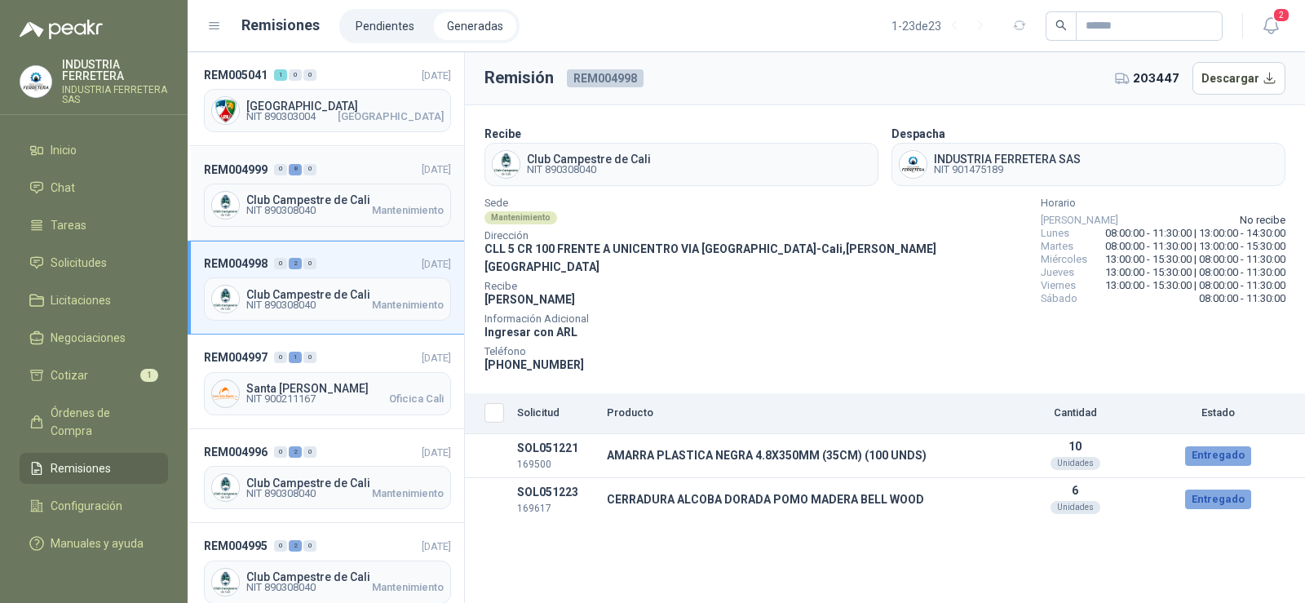
click at [328, 194] on span "Club Campestre de Cali" at bounding box center [344, 199] width 197 height 11
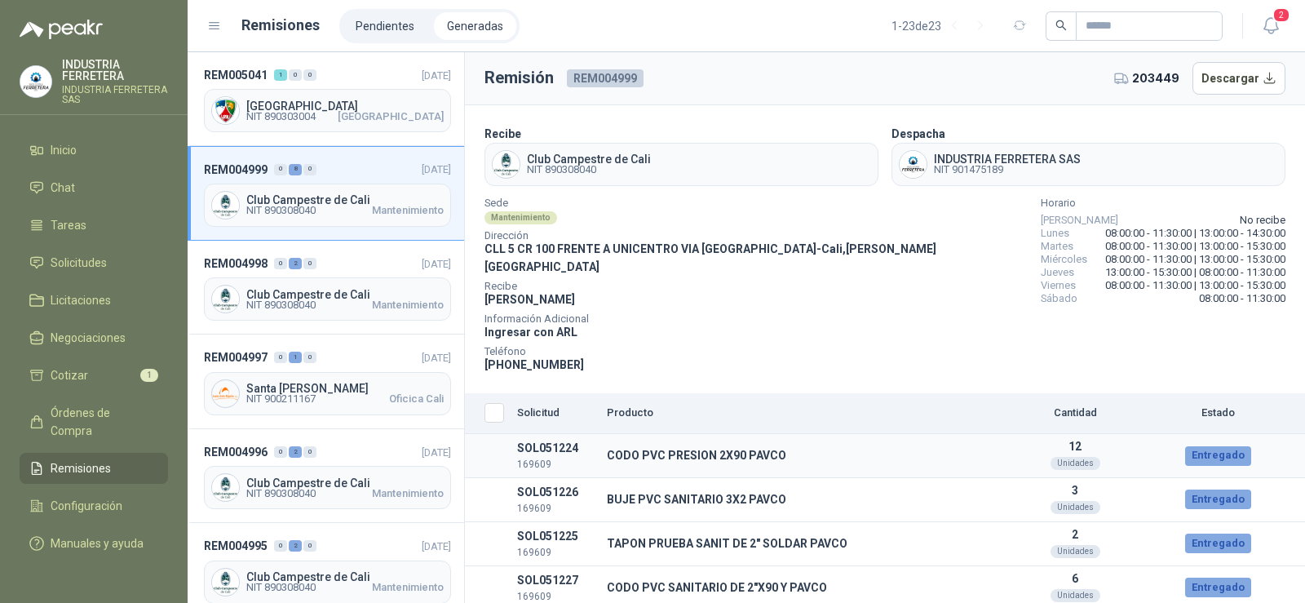
click at [1200, 446] on div "Entregado" at bounding box center [1218, 456] width 66 height 20
click at [351, 104] on span "[GEOGRAPHIC_DATA]" at bounding box center [344, 105] width 197 height 11
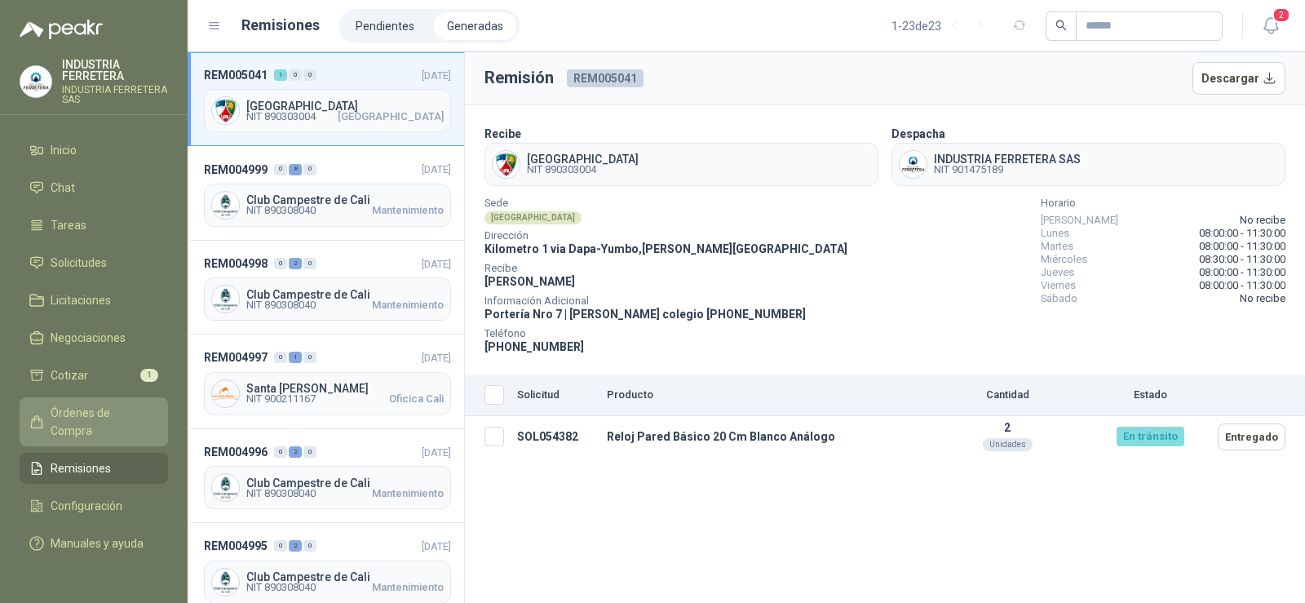
click at [97, 409] on span "Órdenes de Compra" at bounding box center [102, 422] width 102 height 36
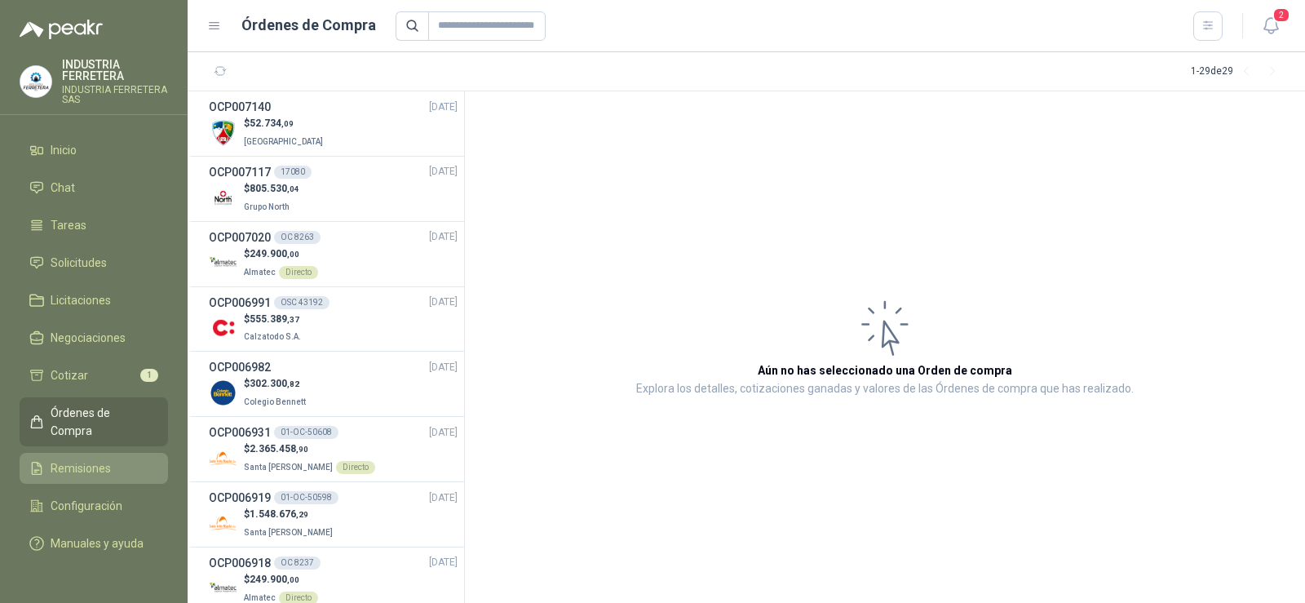
click at [98, 459] on span "Remisiones" at bounding box center [81, 468] width 60 height 18
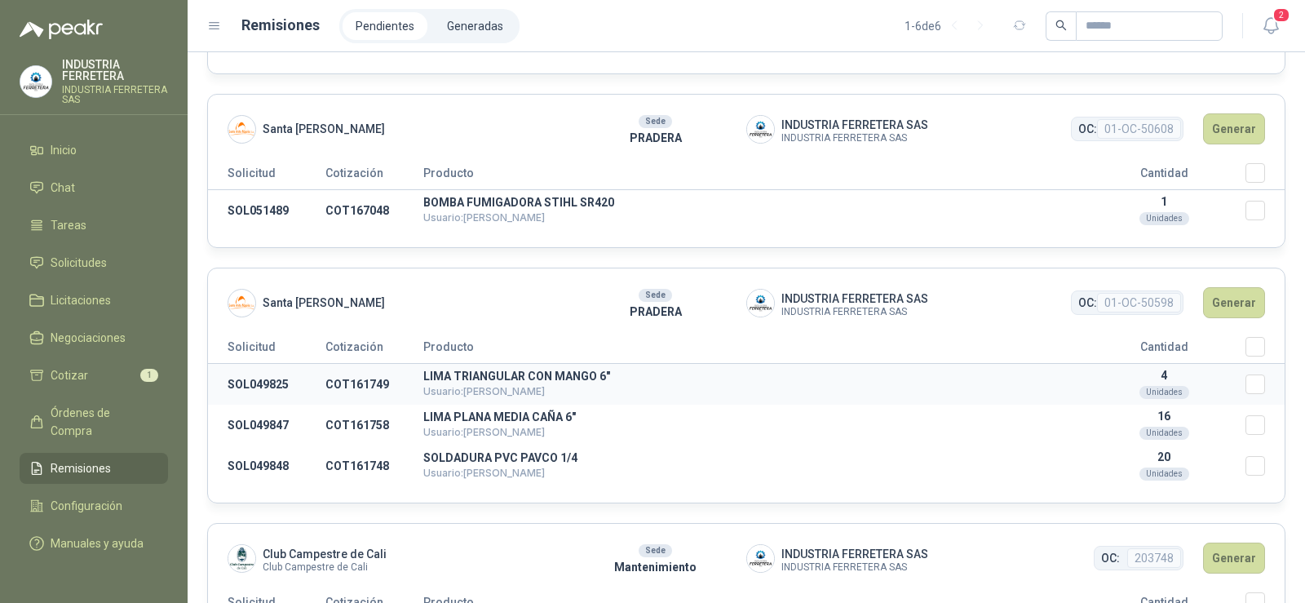
scroll to position [163, 0]
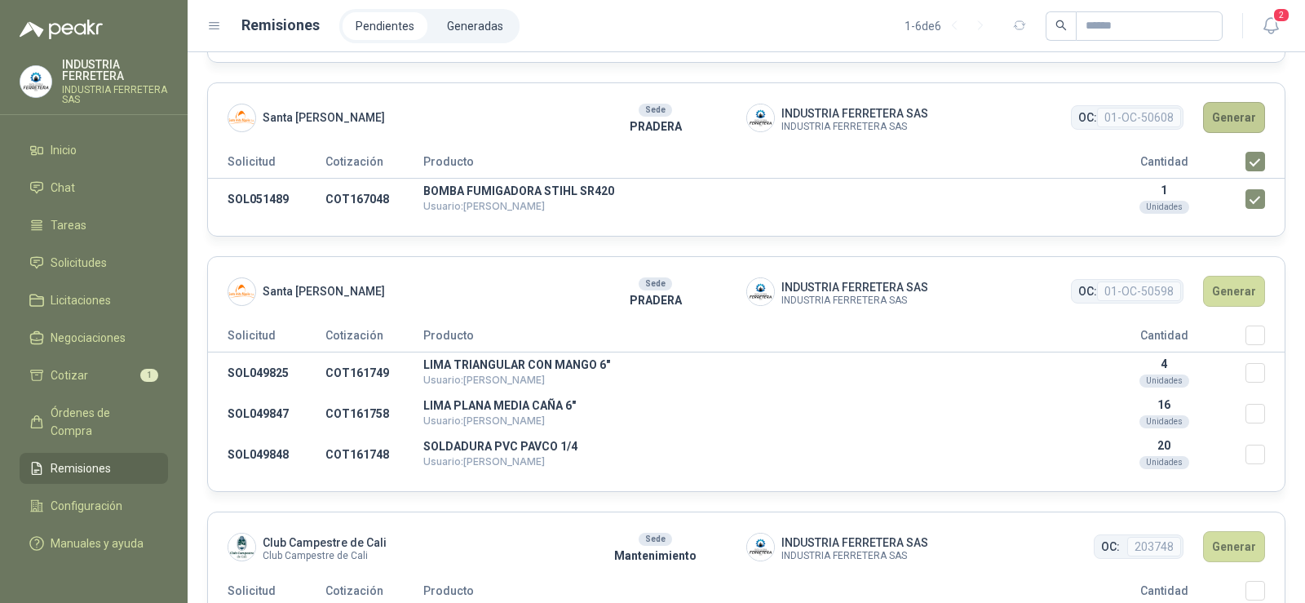
click at [1223, 125] on button "Generar" at bounding box center [1234, 117] width 62 height 31
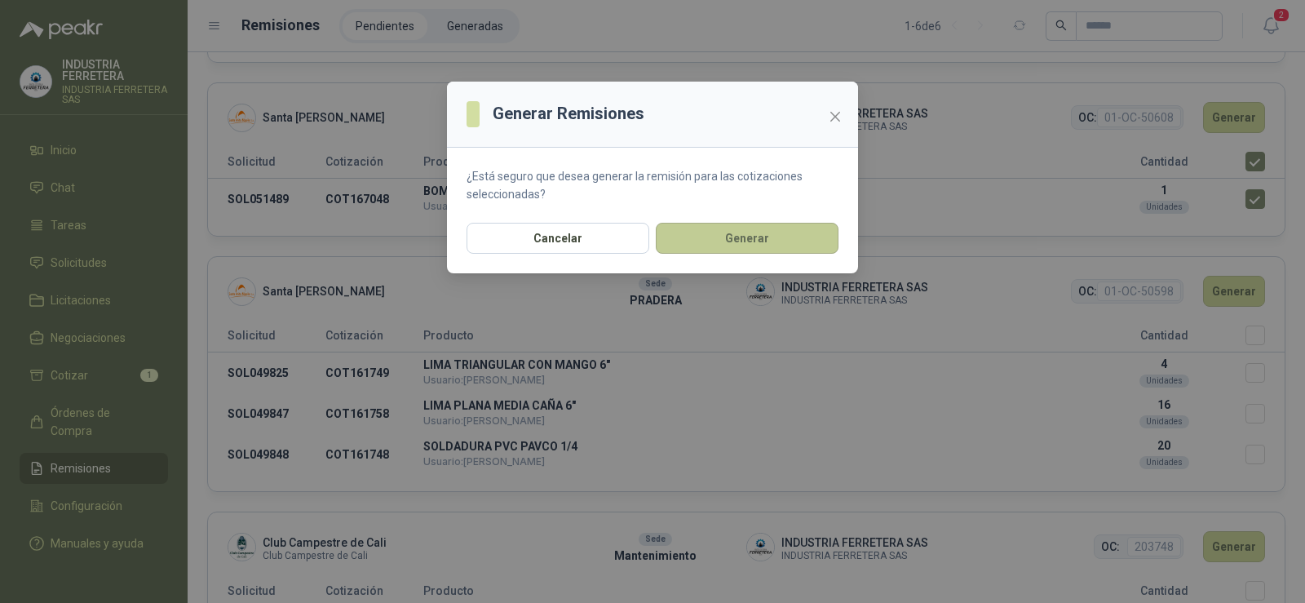
click at [771, 246] on button "Generar" at bounding box center [747, 238] width 183 height 31
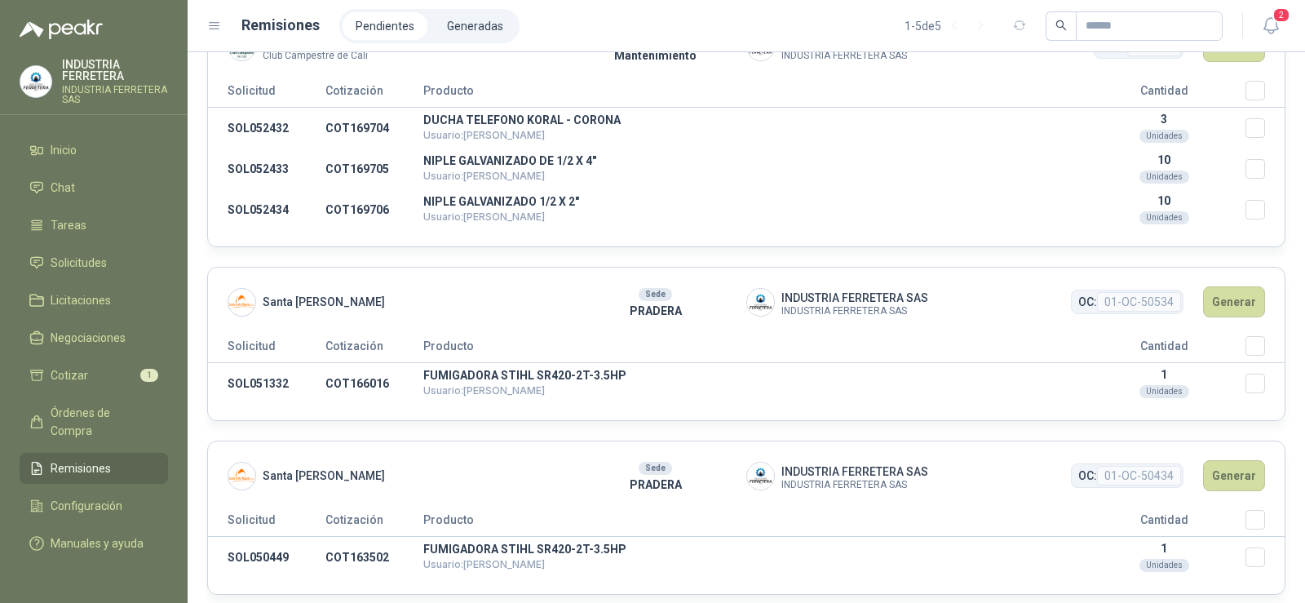
scroll to position [501, 0]
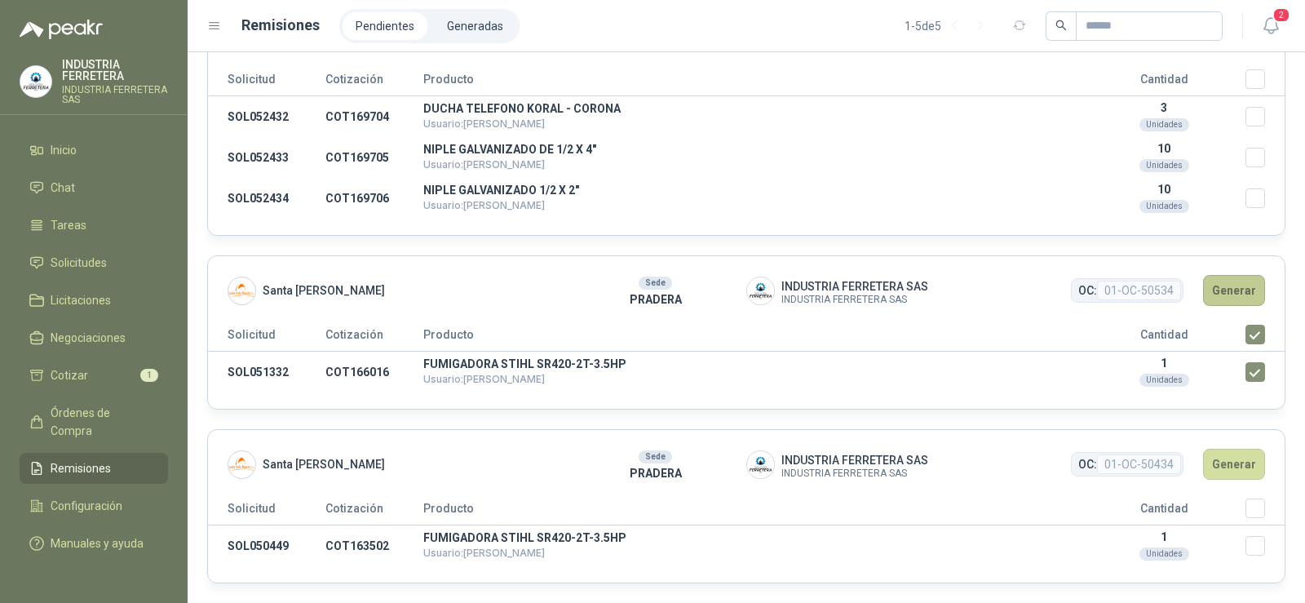
click at [1217, 301] on button "Generar" at bounding box center [1234, 290] width 62 height 31
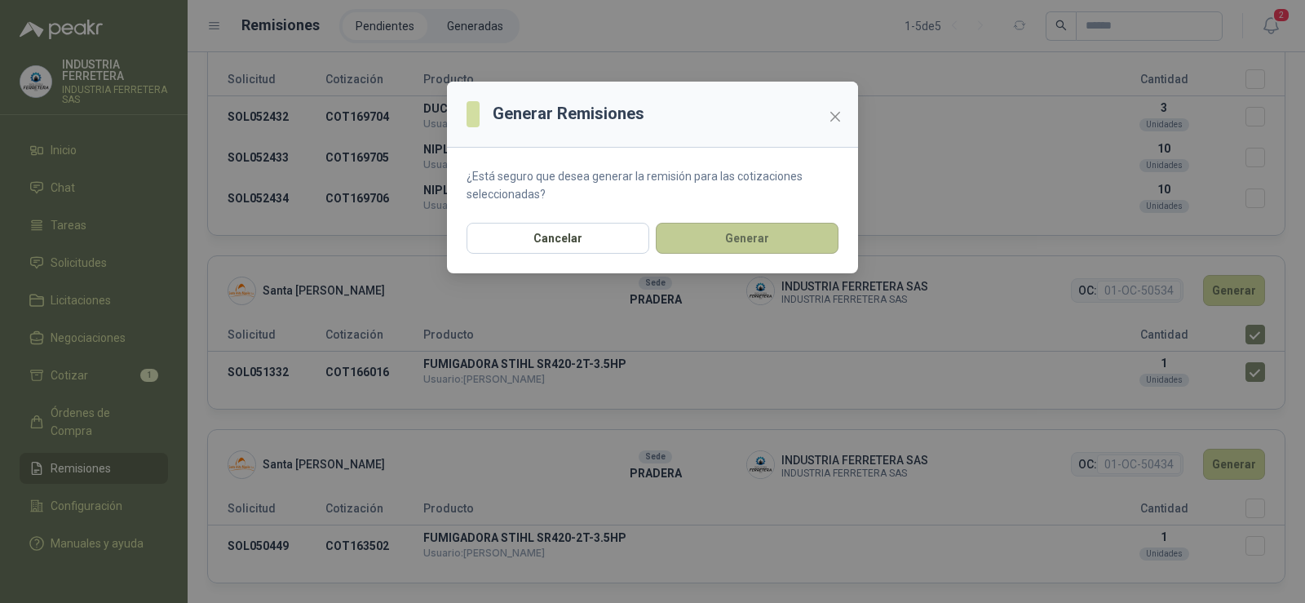
click at [743, 236] on button "Generar" at bounding box center [747, 238] width 183 height 31
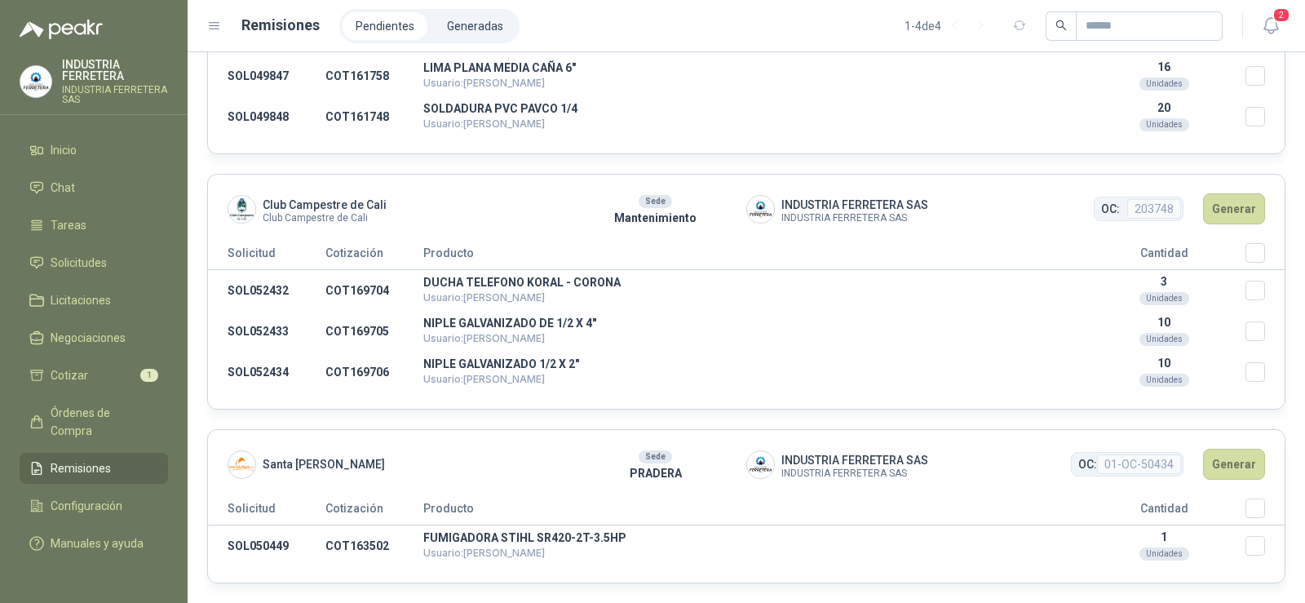
scroll to position [327, 0]
click at [1221, 462] on button "Generar" at bounding box center [1234, 463] width 62 height 31
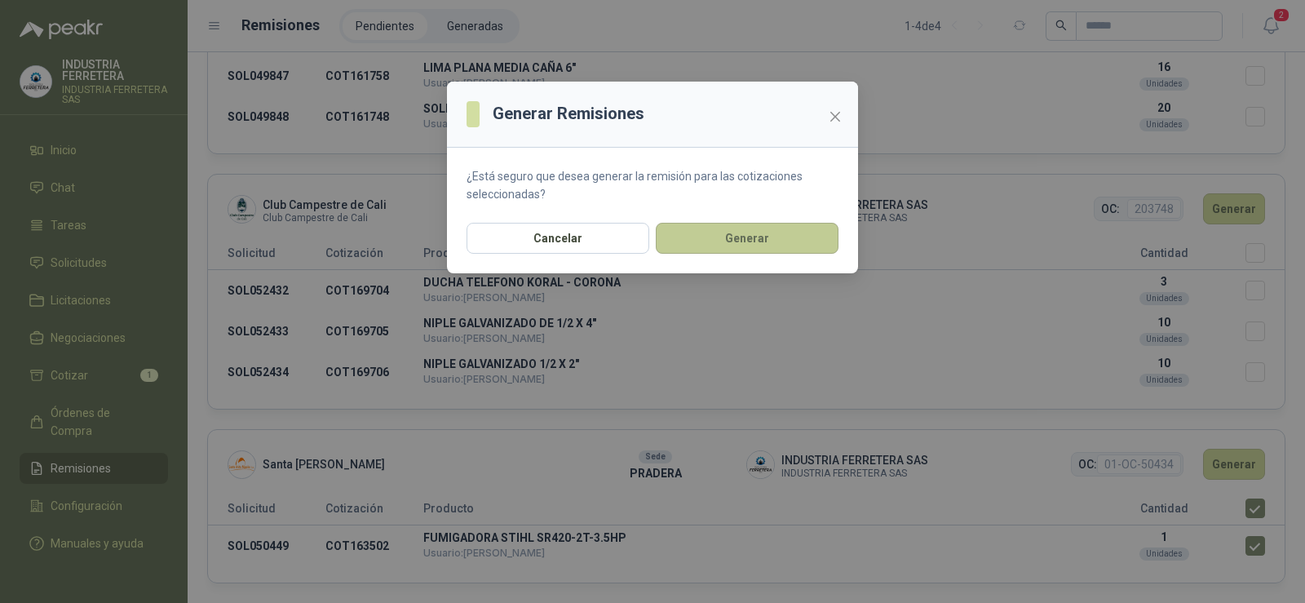
click at [755, 234] on button "Generar" at bounding box center [747, 238] width 183 height 31
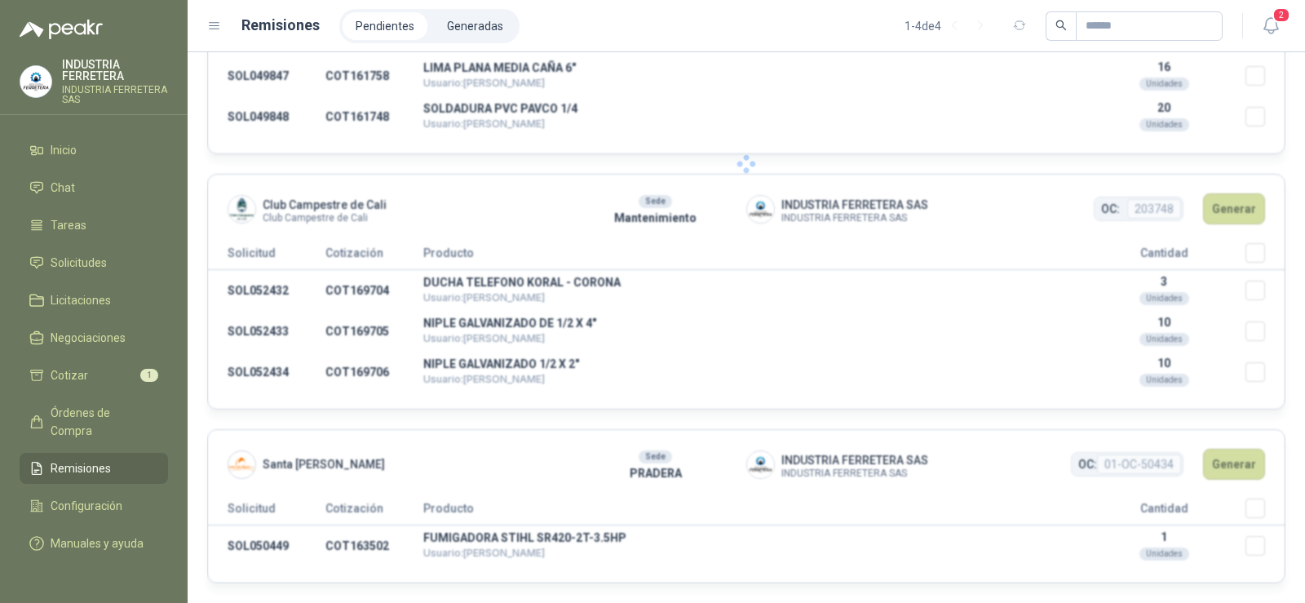
scroll to position [153, 0]
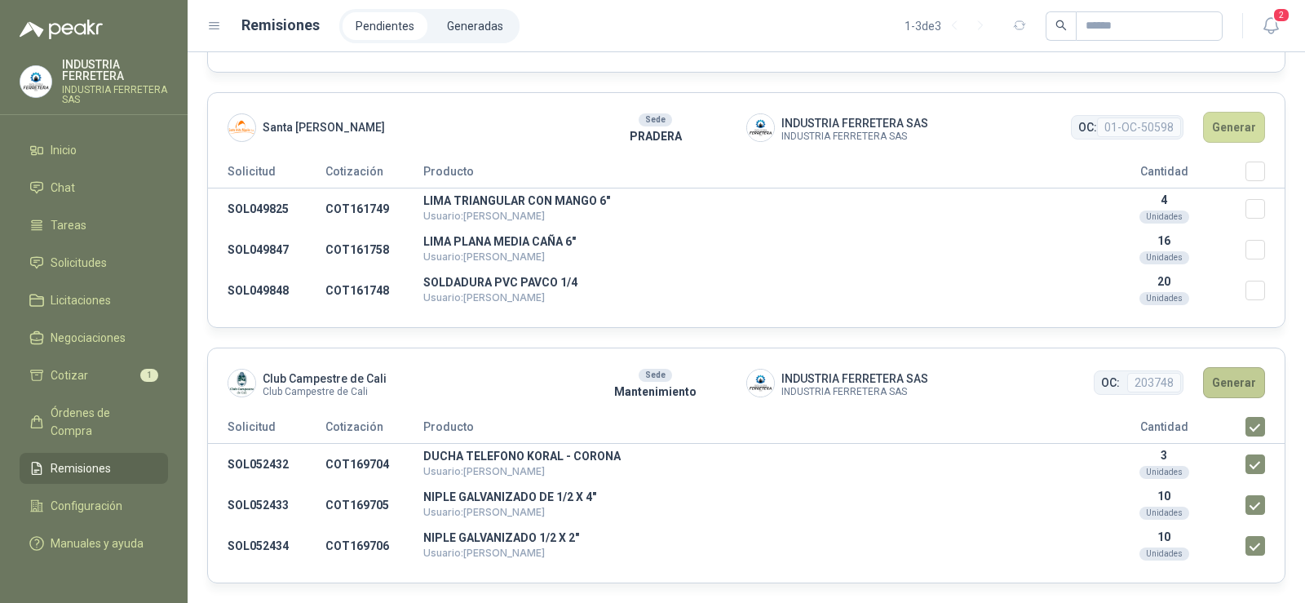
click at [1217, 382] on button "Generar" at bounding box center [1234, 382] width 62 height 31
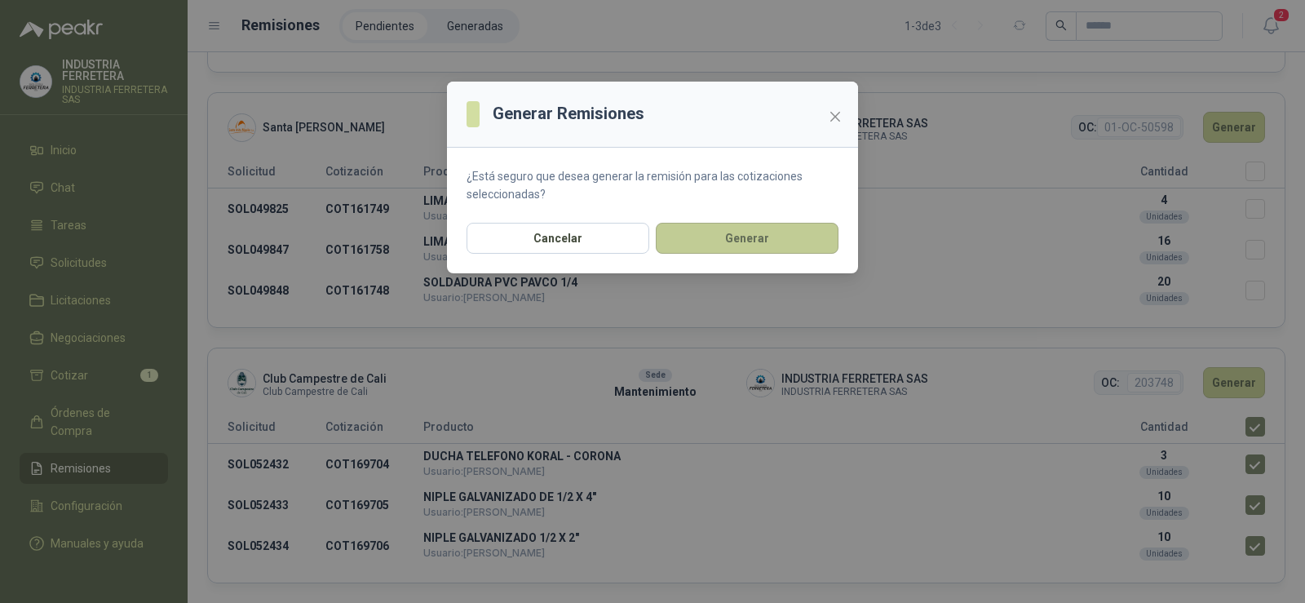
click at [748, 239] on button "Generar" at bounding box center [747, 238] width 183 height 31
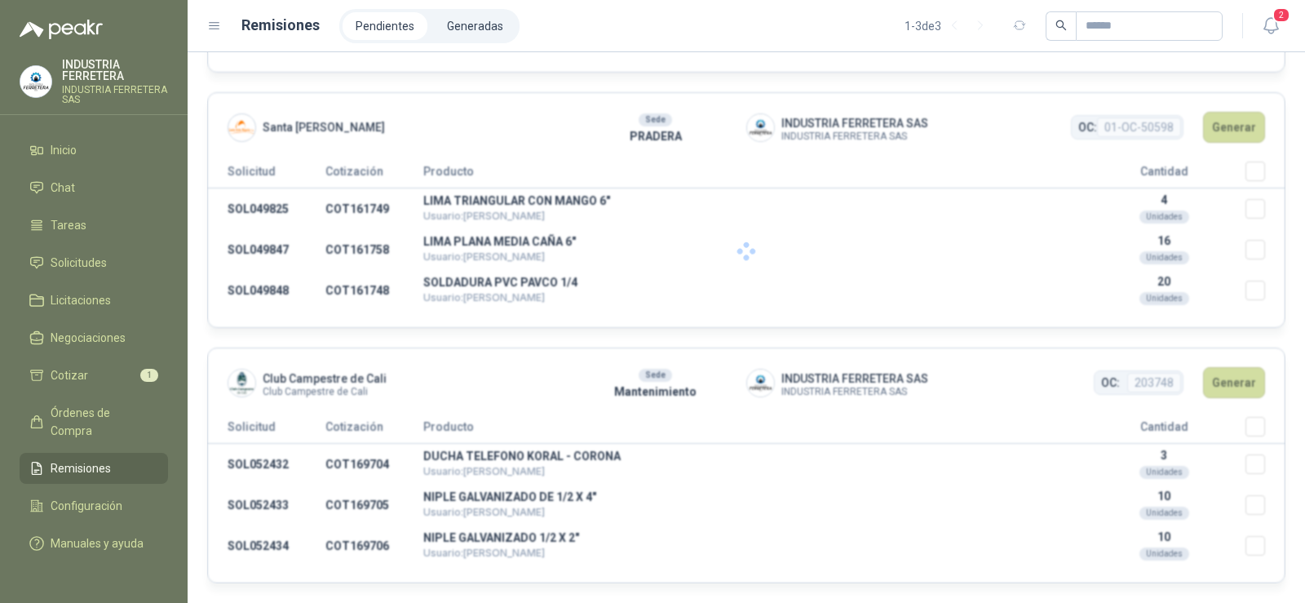
scroll to position [0, 0]
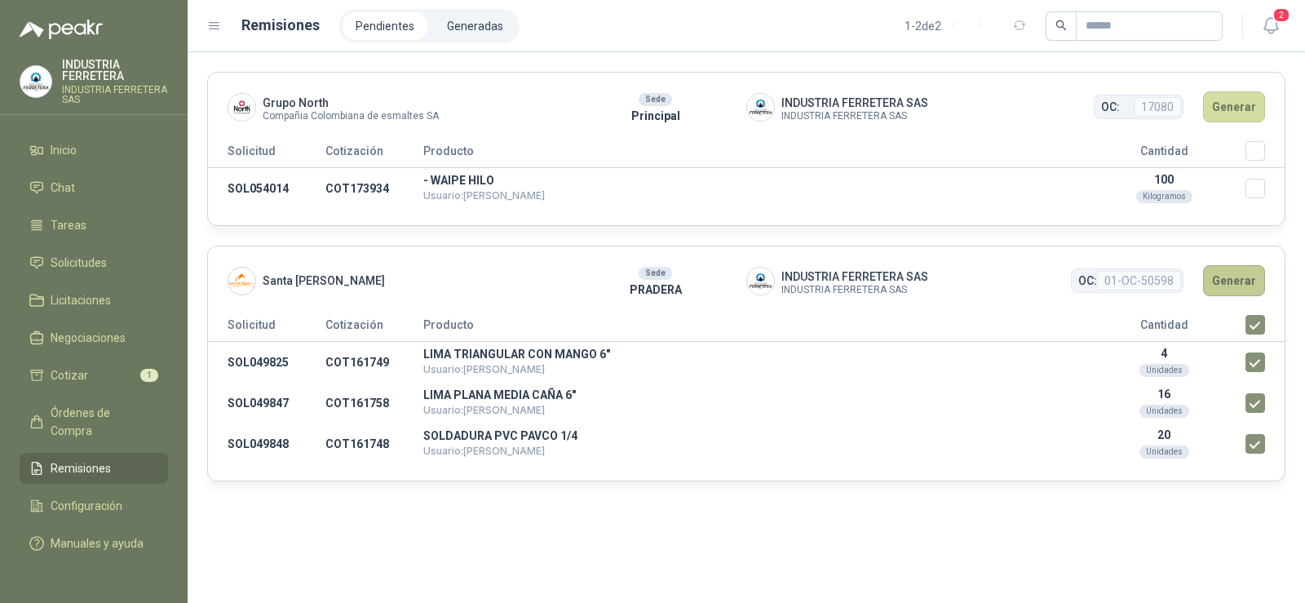
click at [1231, 280] on button "Generar" at bounding box center [1234, 280] width 62 height 31
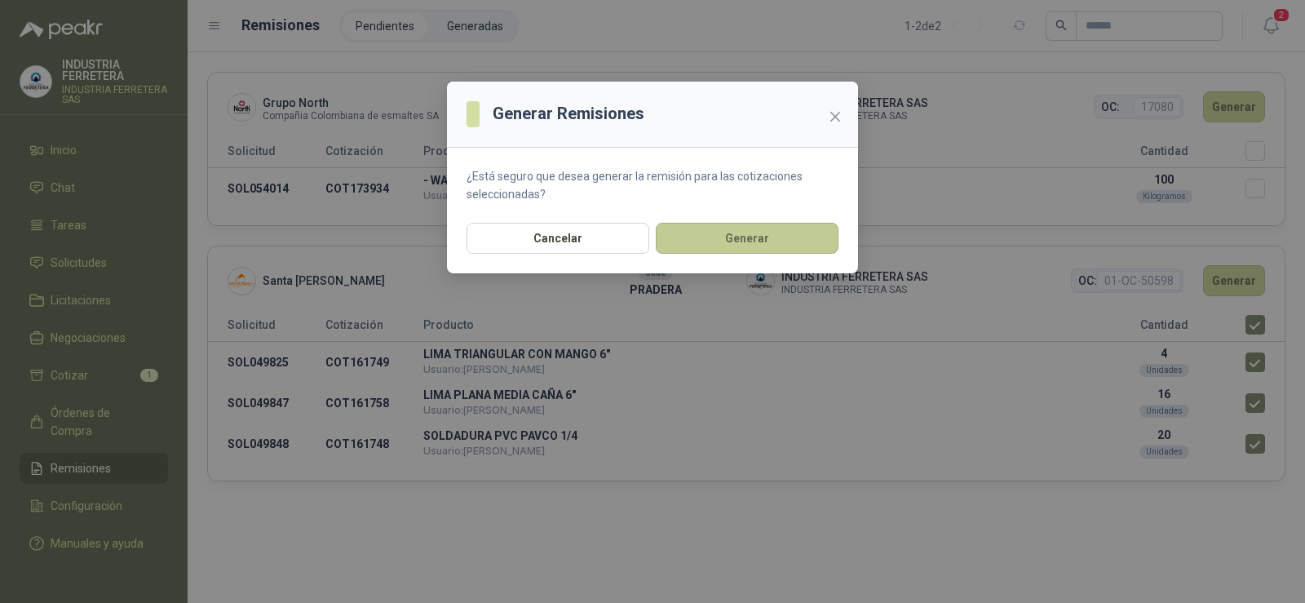
click at [818, 241] on button "Generar" at bounding box center [747, 238] width 183 height 31
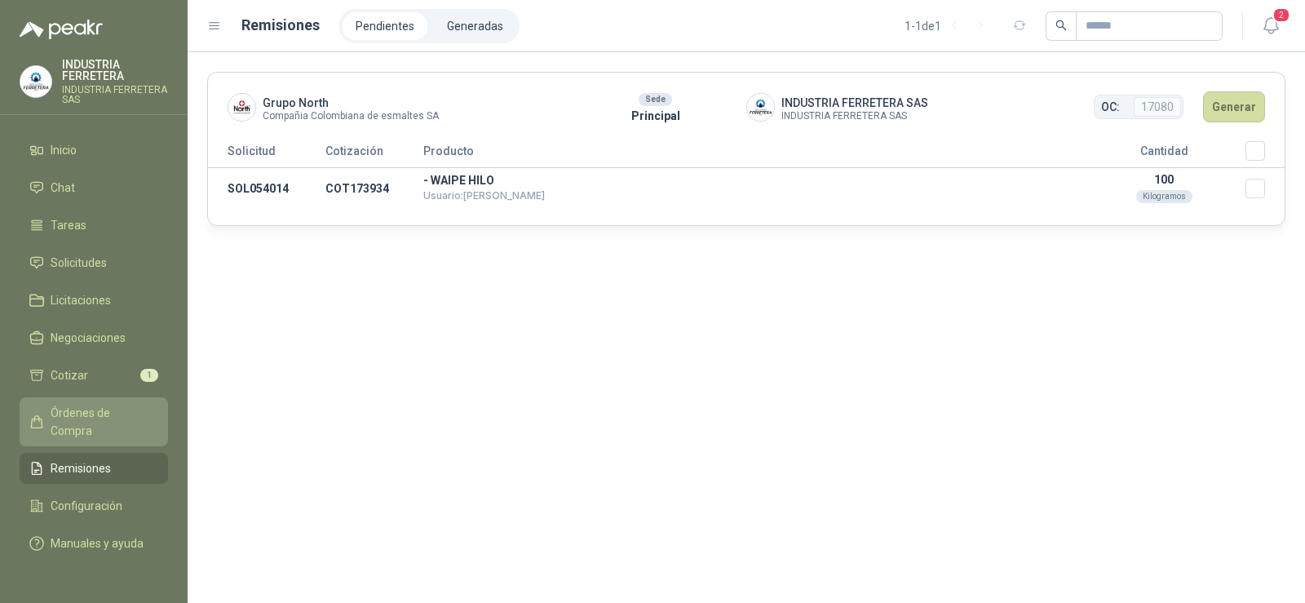
click at [111, 413] on span "Órdenes de Compra" at bounding box center [102, 422] width 102 height 36
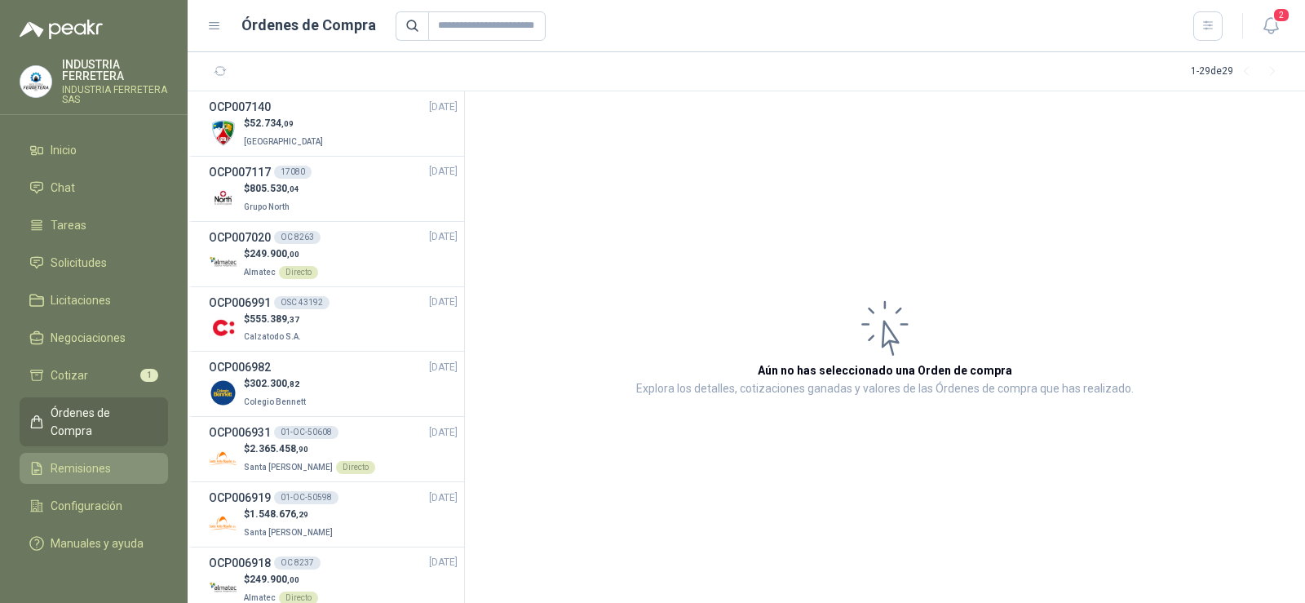
click at [91, 459] on span "Remisiones" at bounding box center [81, 468] width 60 height 18
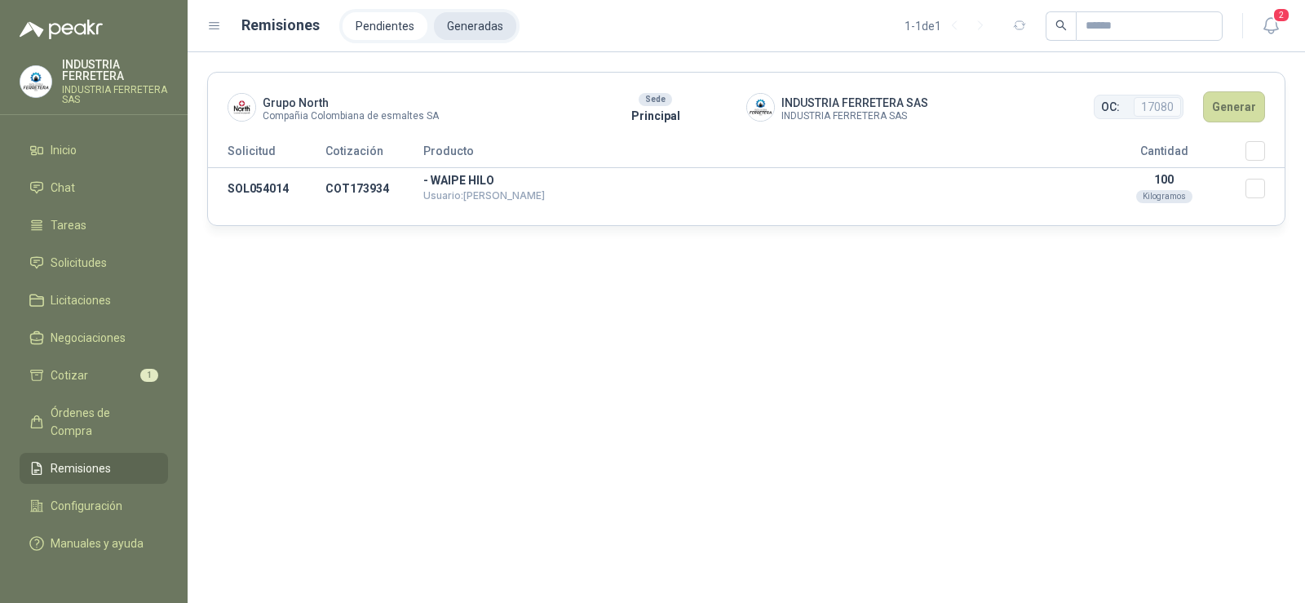
click at [471, 22] on li "Generadas" at bounding box center [475, 26] width 82 height 28
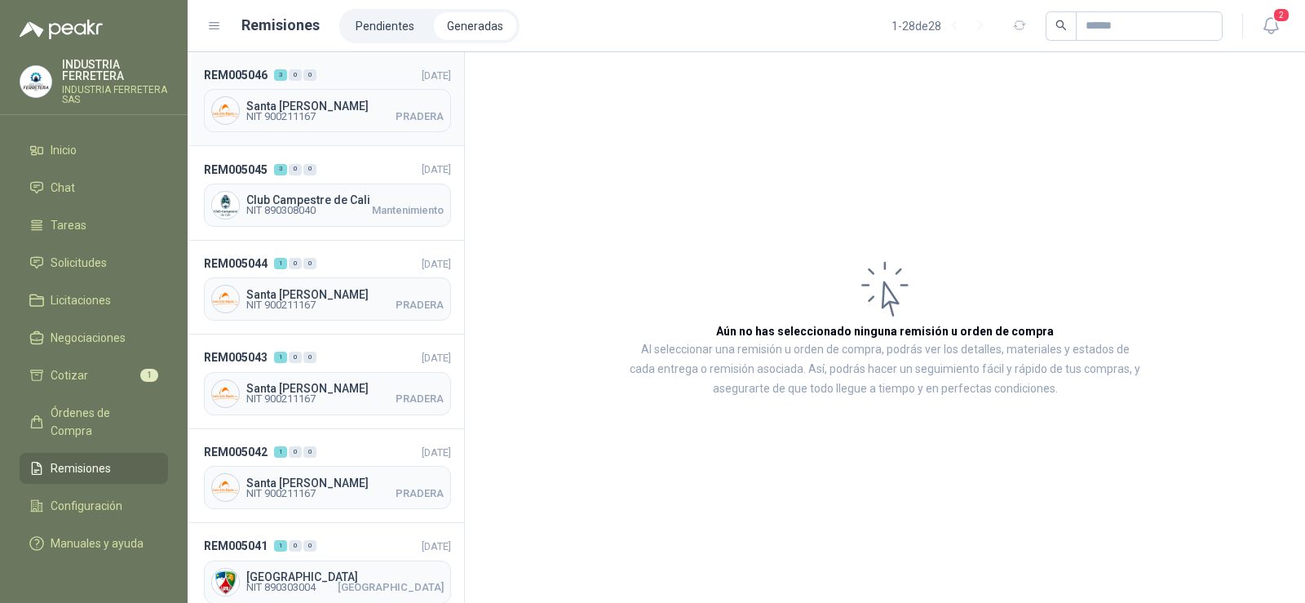
click at [290, 113] on span "NIT 900211167" at bounding box center [280, 117] width 69 height 10
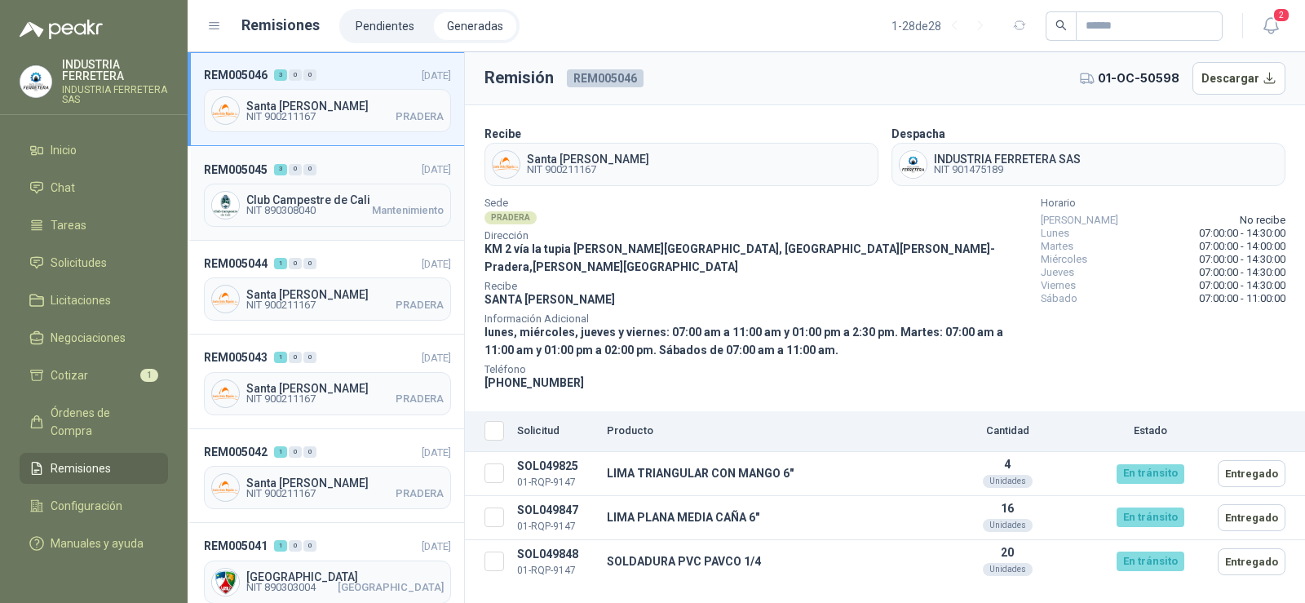
click at [332, 197] on span "Club Campestre de Cali" at bounding box center [344, 199] width 197 height 11
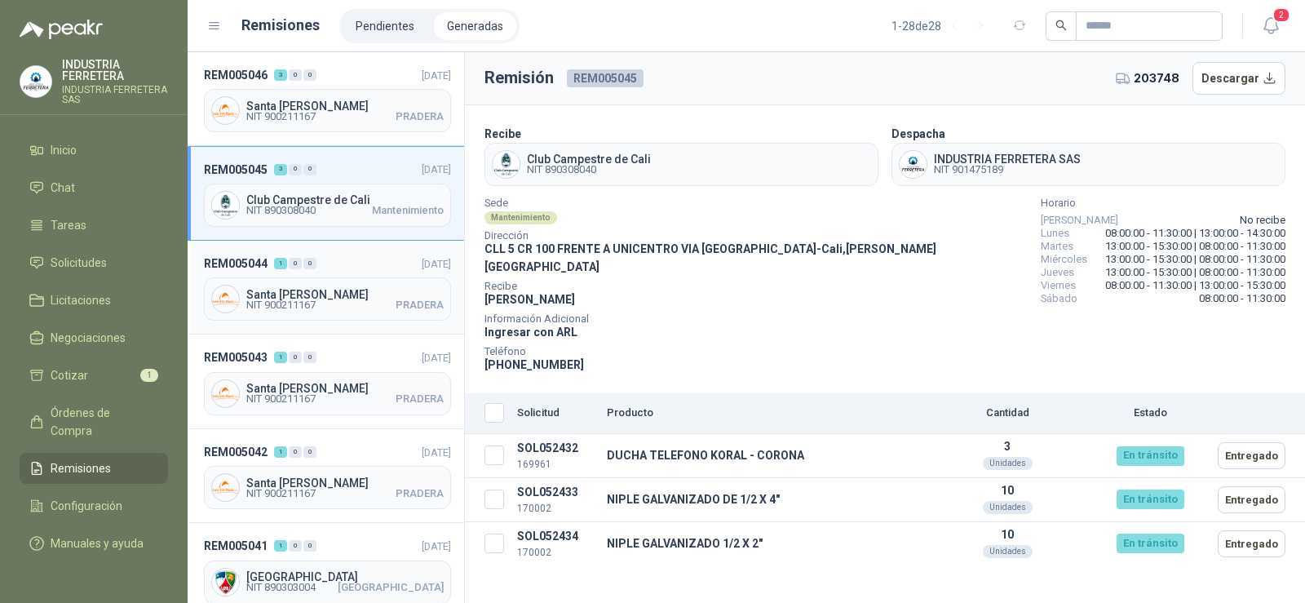
click at [311, 275] on div "REM005044 1 0 0 [DATE] [GEOGRAPHIC_DATA][PERSON_NAME] NIT 900211167 PRADERA" at bounding box center [326, 288] width 276 height 94
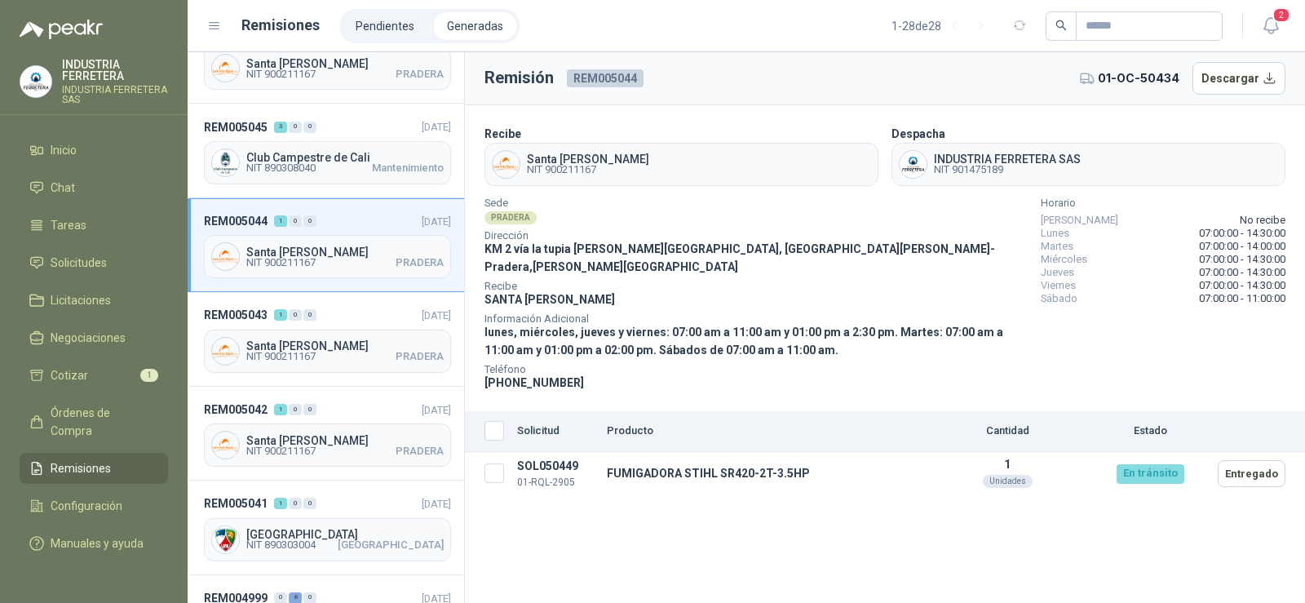
scroll to position [82, 0]
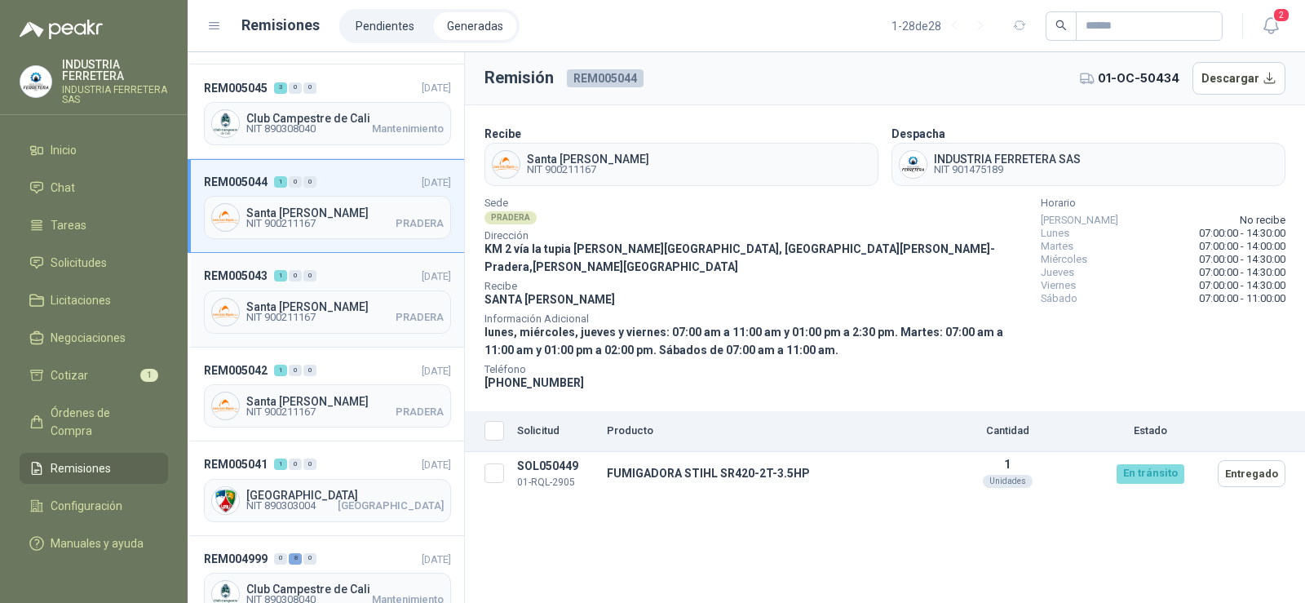
click at [308, 292] on div "Santa [PERSON_NAME] NIT 900211167 PRADERA" at bounding box center [327, 311] width 247 height 43
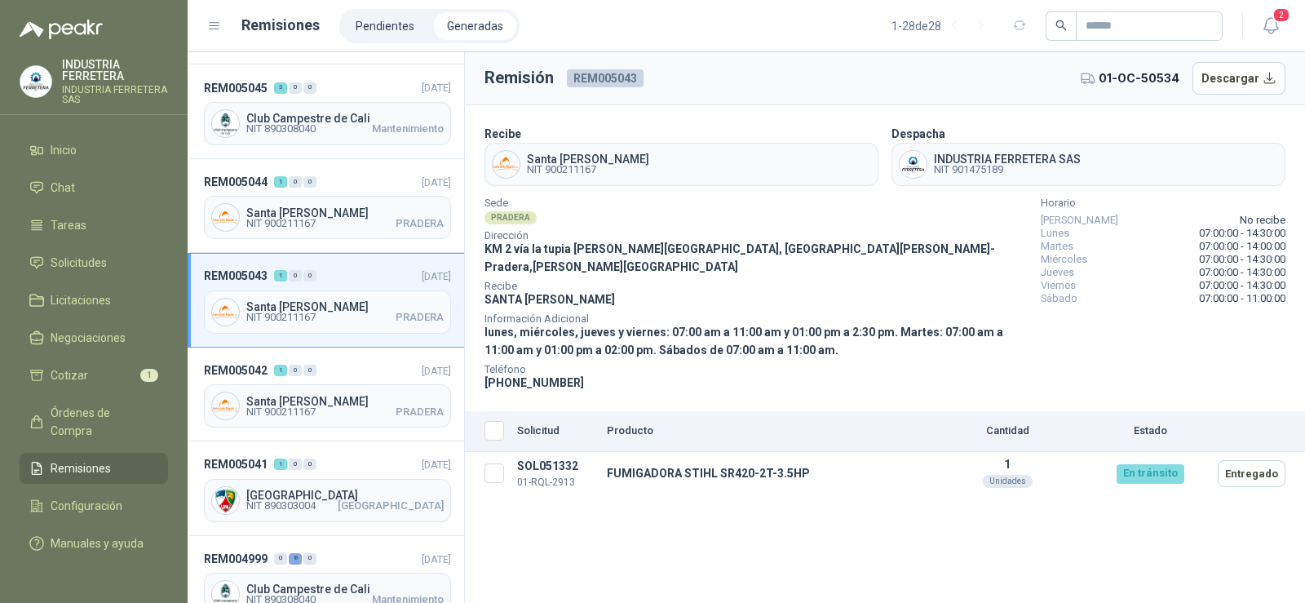
scroll to position [163, 0]
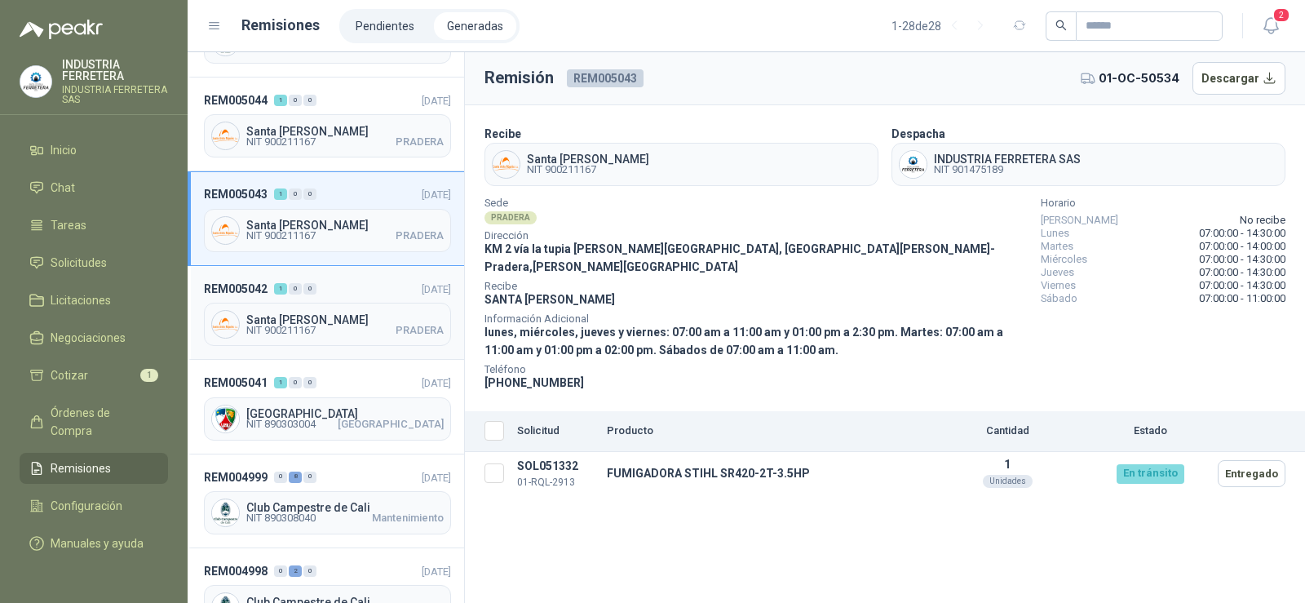
click at [326, 299] on div "REM005042 1 0 0 [DATE] [GEOGRAPHIC_DATA][PERSON_NAME] NIT 900211167 PRADERA" at bounding box center [326, 313] width 276 height 94
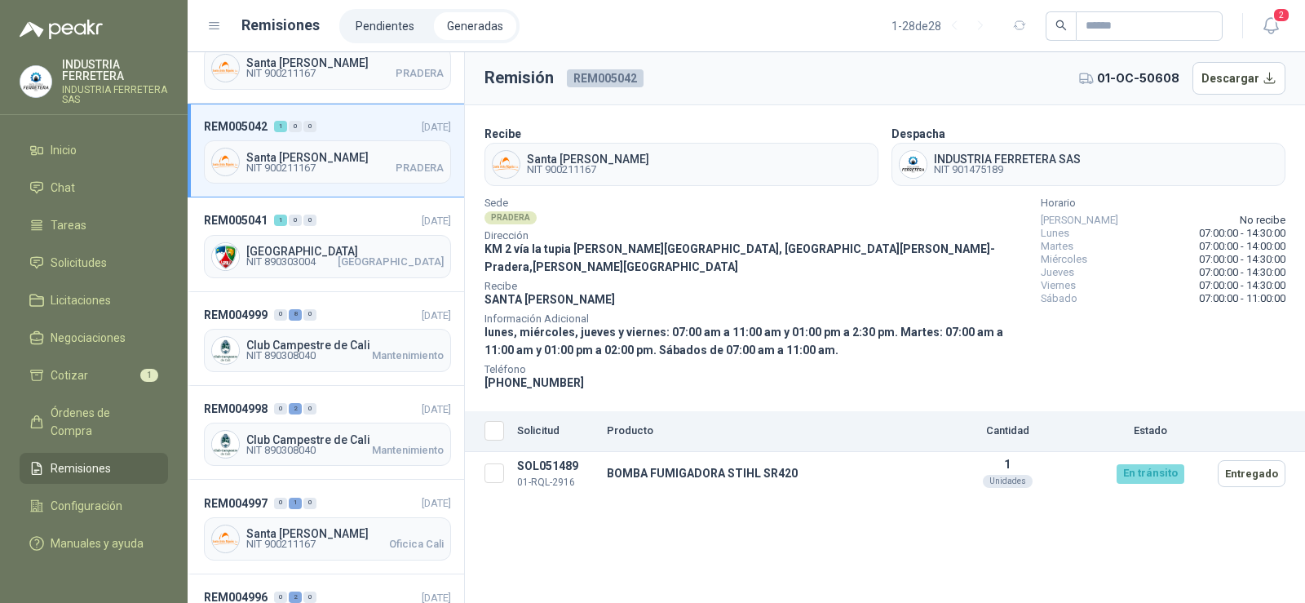
scroll to position [326, 0]
click at [320, 152] on span "Santa [PERSON_NAME]" at bounding box center [344, 156] width 197 height 11
click at [301, 250] on span "[GEOGRAPHIC_DATA]" at bounding box center [344, 250] width 197 height 11
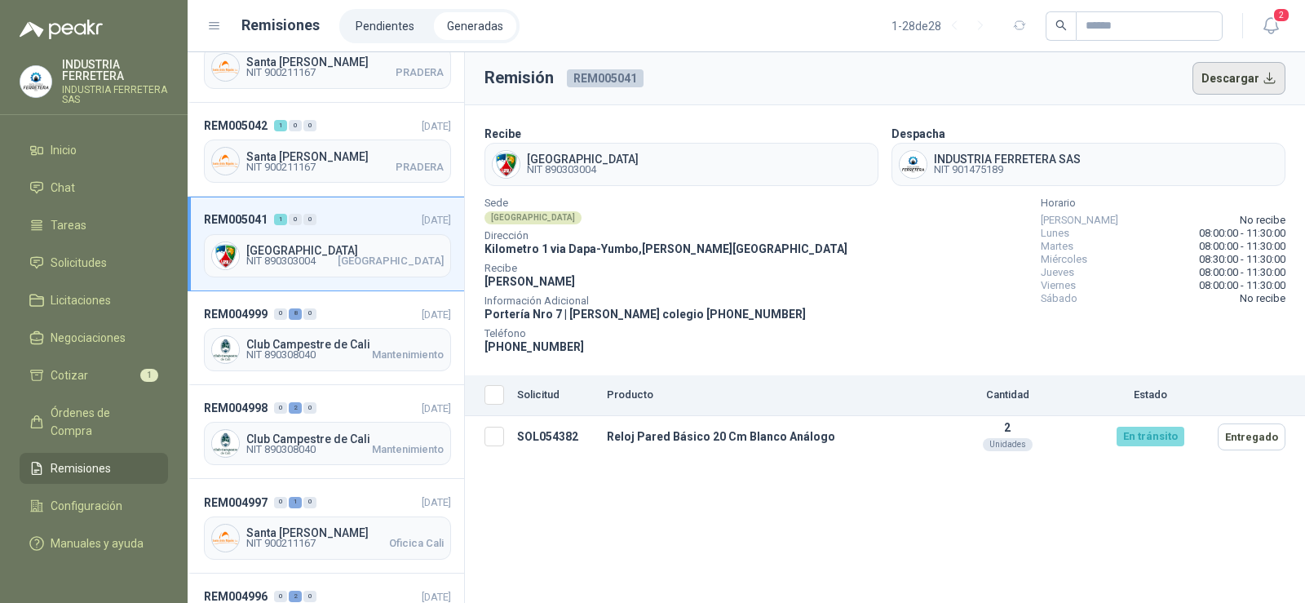
click at [1222, 72] on button "Descargar" at bounding box center [1239, 78] width 94 height 33
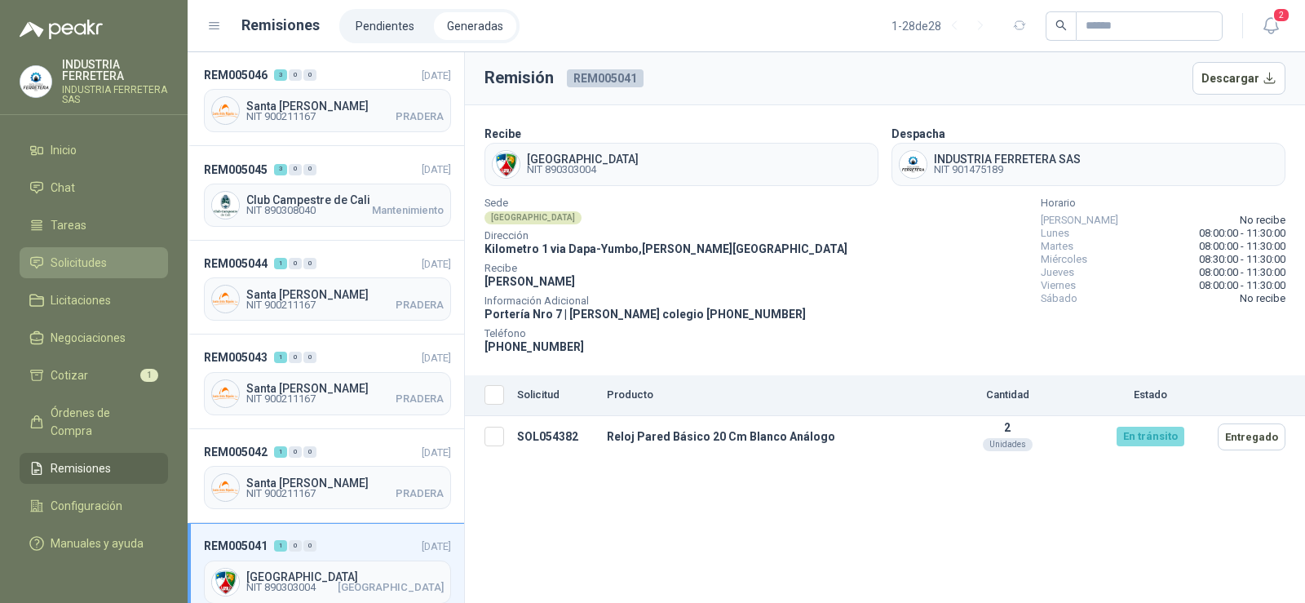
click at [92, 255] on span "Solicitudes" at bounding box center [79, 263] width 56 height 18
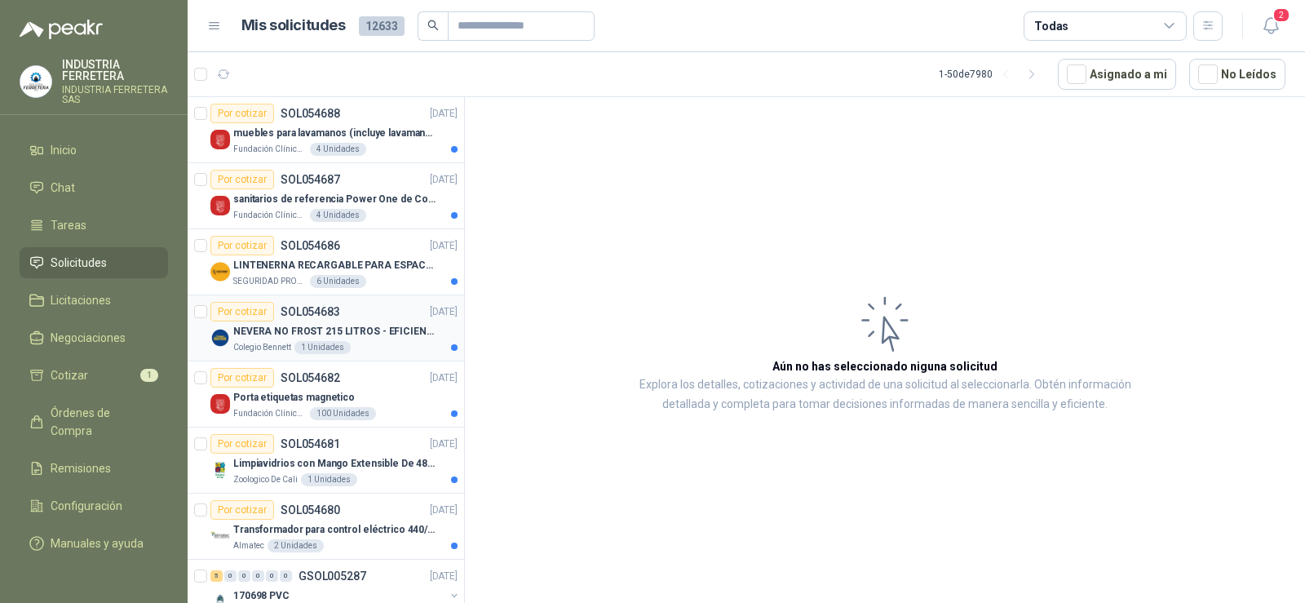
click at [349, 334] on p "NEVERA NO FROST 215 LITROS - EFICIENCIA ENERGETICA A" at bounding box center [334, 331] width 203 height 15
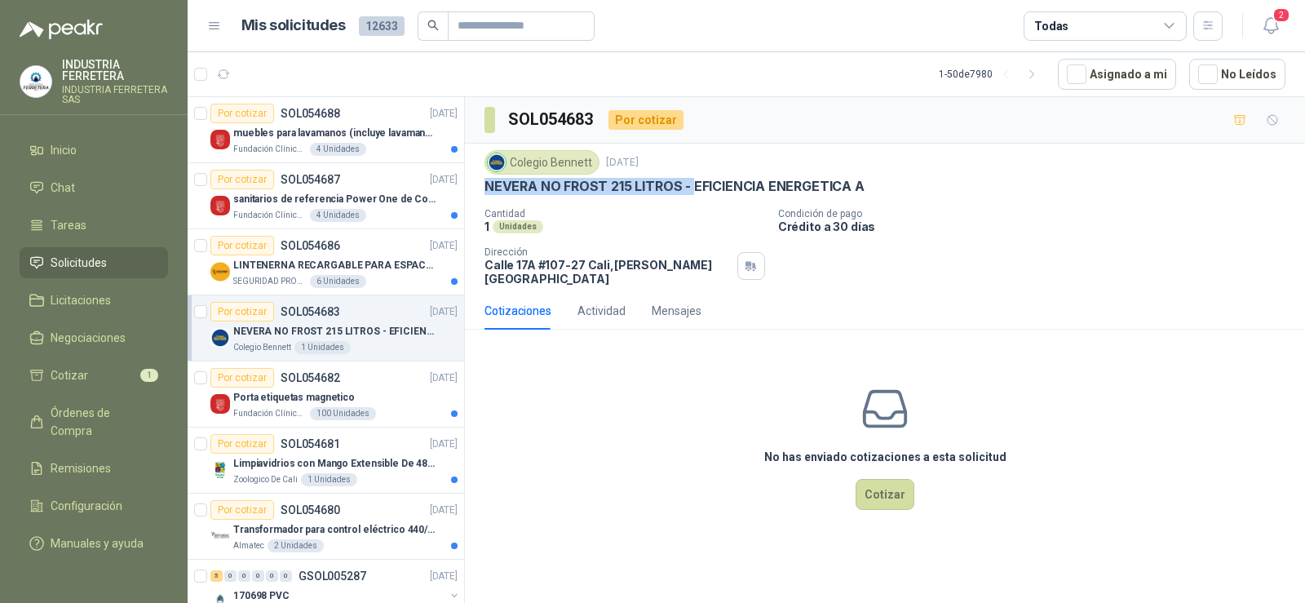
drag, startPoint x: 484, startPoint y: 188, endPoint x: 693, endPoint y: 183, distance: 208.8
click at [693, 183] on p "NEVERA NO FROST 215 LITROS - EFICIENCIA ENERGETICA A" at bounding box center [674, 186] width 380 height 17
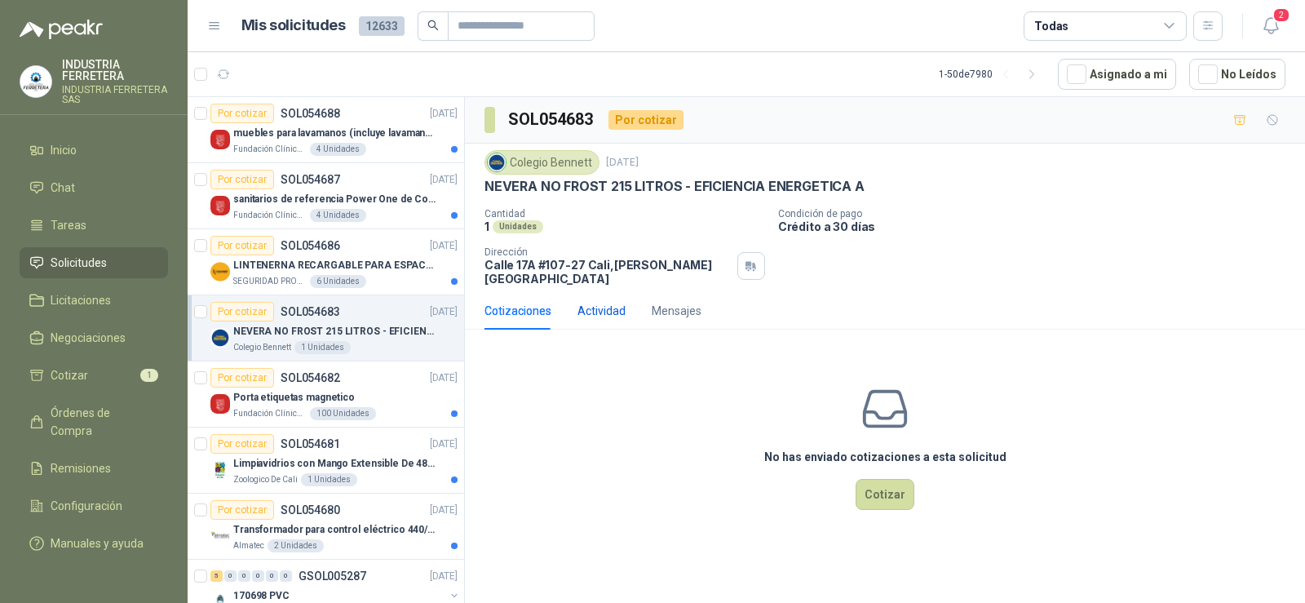
drag, startPoint x: 692, startPoint y: 183, endPoint x: 612, endPoint y: 297, distance: 138.7
click at [612, 302] on div "Actividad" at bounding box center [601, 311] width 48 height 18
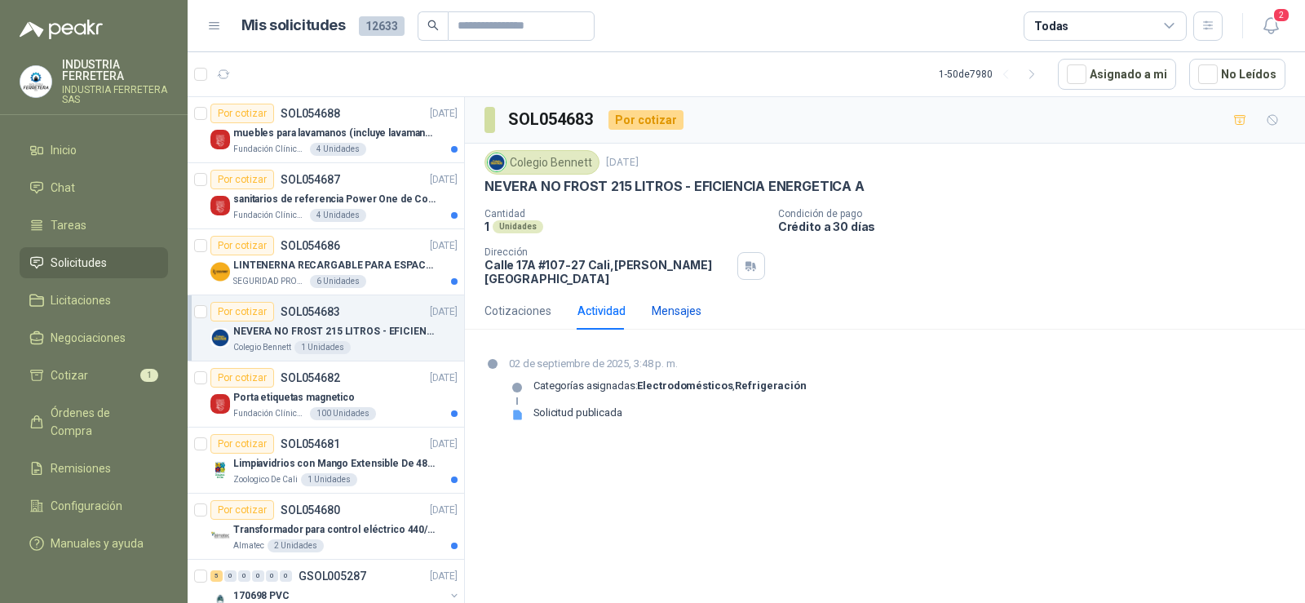
click at [661, 307] on div "Mensajes" at bounding box center [676, 311] width 50 height 18
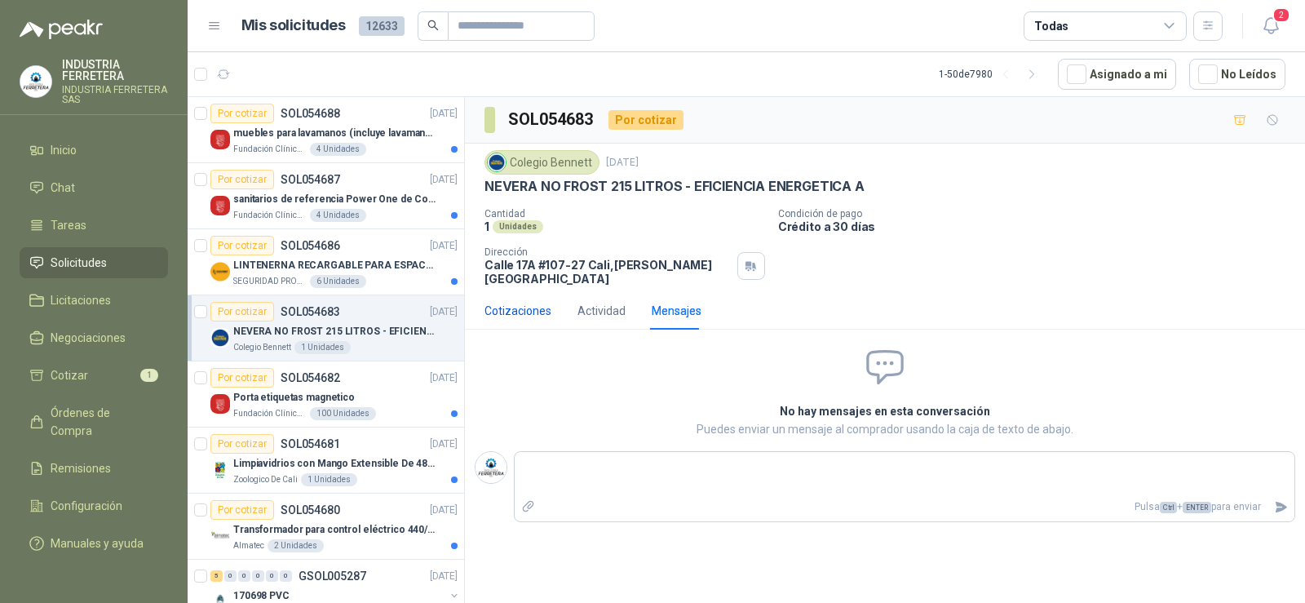
click at [499, 302] on div "Cotizaciones" at bounding box center [517, 311] width 67 height 18
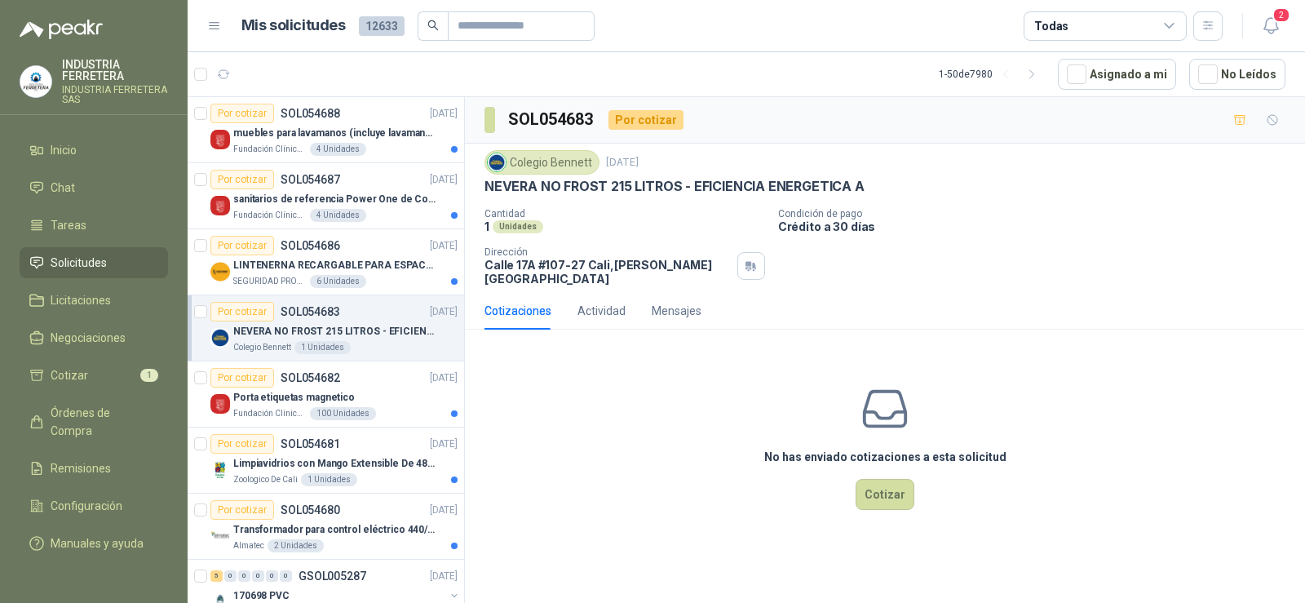
click at [718, 178] on p "NEVERA NO FROST 215 LITROS - EFICIENCIA ENERGETICA A" at bounding box center [674, 186] width 380 height 17
click at [719, 181] on p "NEVERA NO FROST 215 LITROS - EFICIENCIA ENERGETICA A" at bounding box center [674, 186] width 380 height 17
copy p "NEVERA NO FROST 215 LITROS - EFICIENCIA ENERGETICA A"
